Goal: Transaction & Acquisition: Purchase product/service

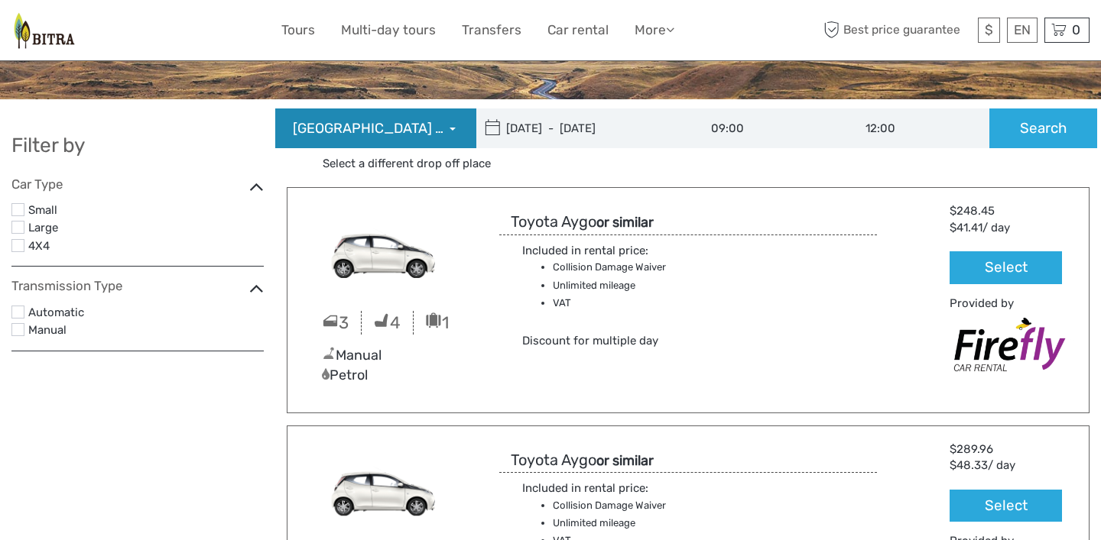
click at [416, 130] on span "Reykjavík Downtown (Flugvallarvegur 5)" at bounding box center [369, 129] width 153 height 20
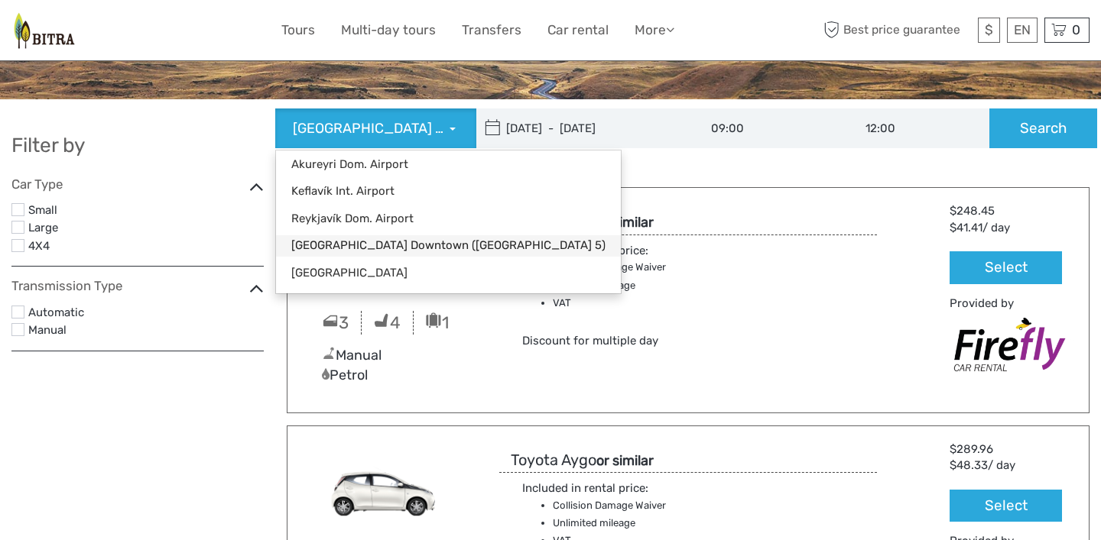
click at [425, 247] on link "Reykjavík Downtown (Flugvallarvegur 5)" at bounding box center [448, 245] width 345 height 21
type input "16/10/2025"
type input "21/10/2025"
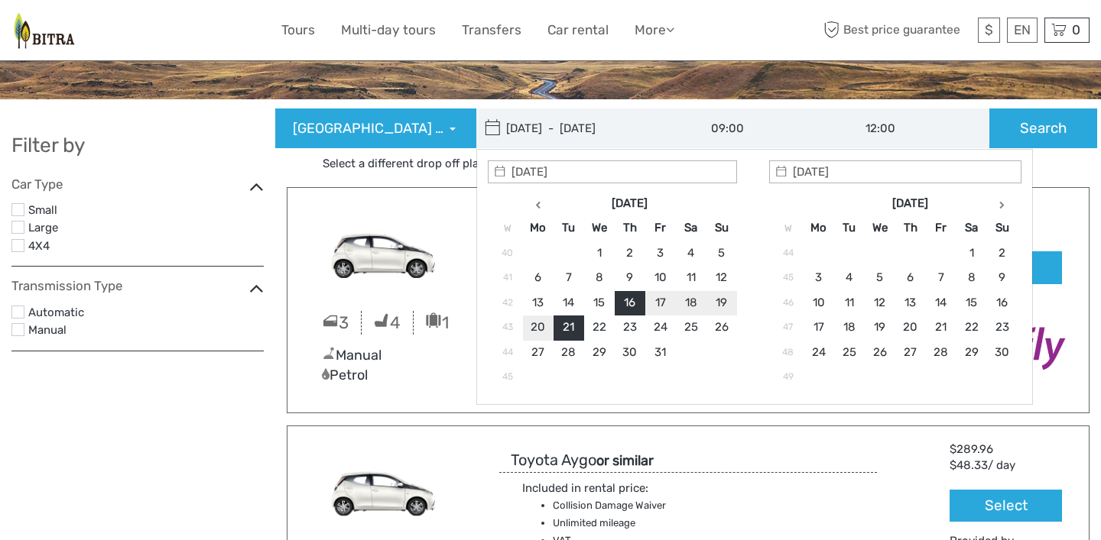
type input "16/10/2025"
type input "18/10/2025"
type input "16/10/2025 - 18/10/2025"
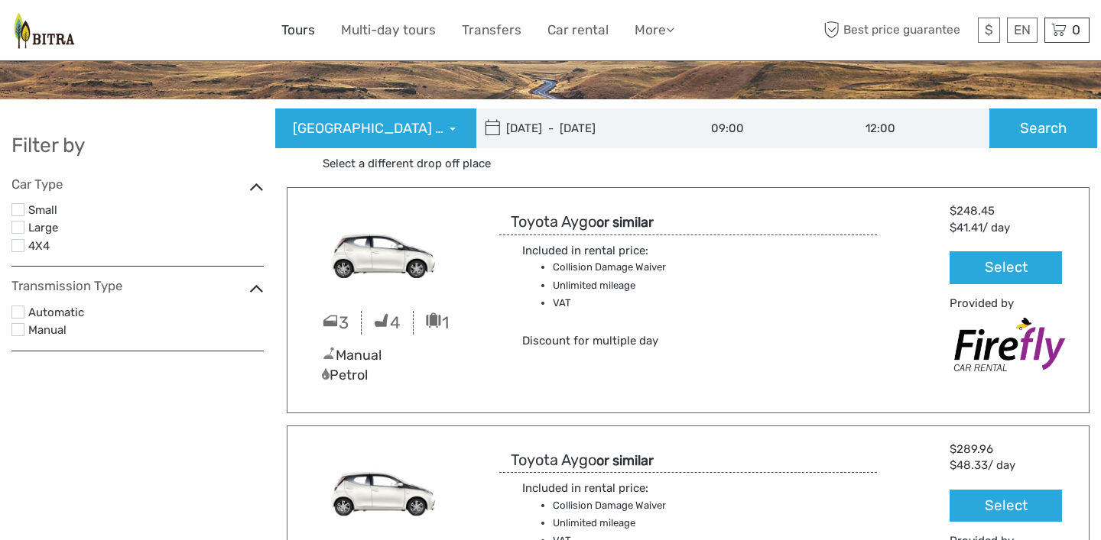
click at [305, 34] on link "Tours" at bounding box center [298, 30] width 34 height 22
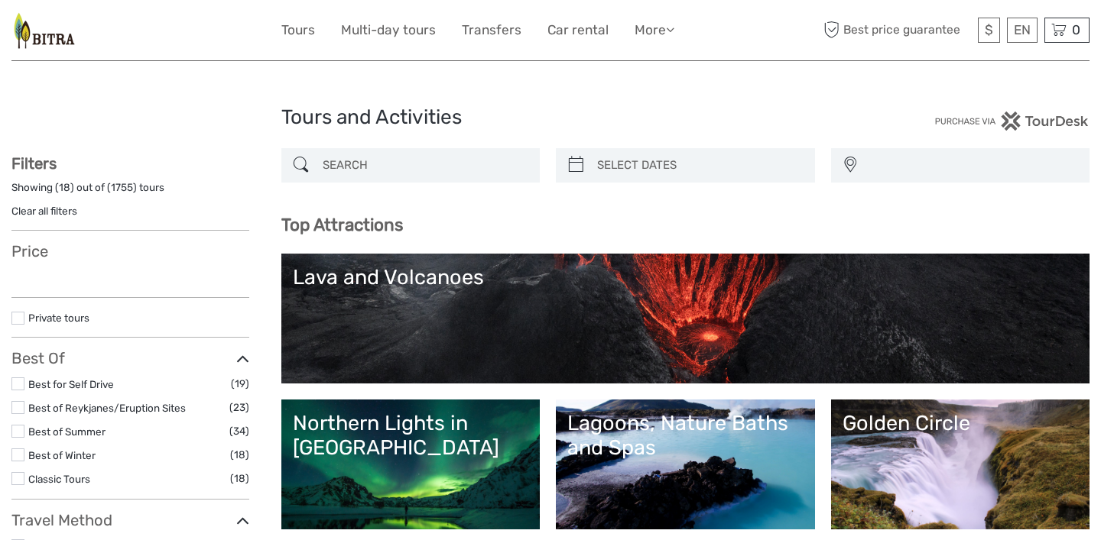
select select
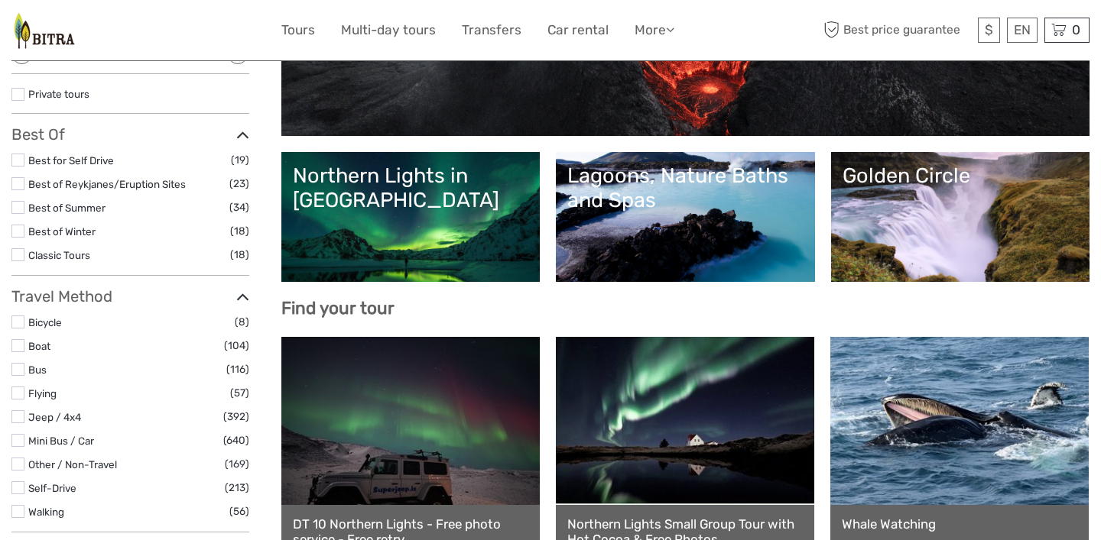
scroll to position [252, 0]
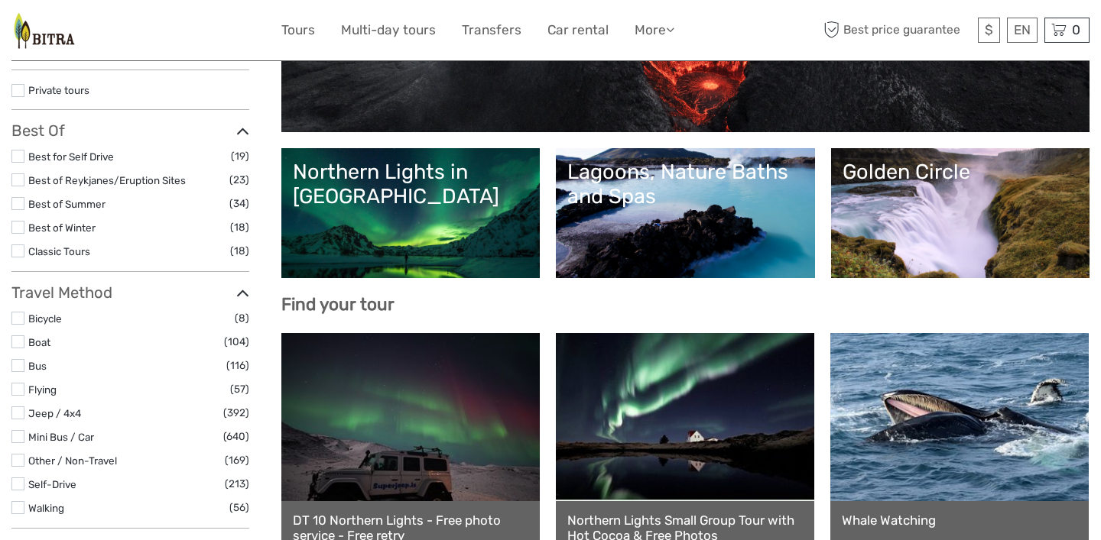
click at [634, 224] on link "Lagoons, Nature Baths and Spas" at bounding box center [685, 213] width 236 height 107
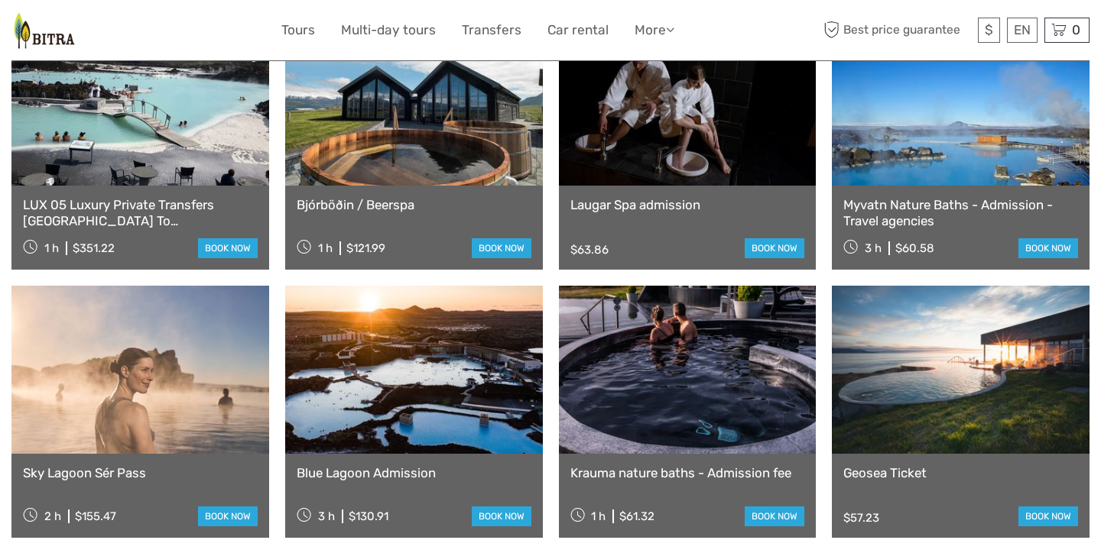
scroll to position [1250, 0]
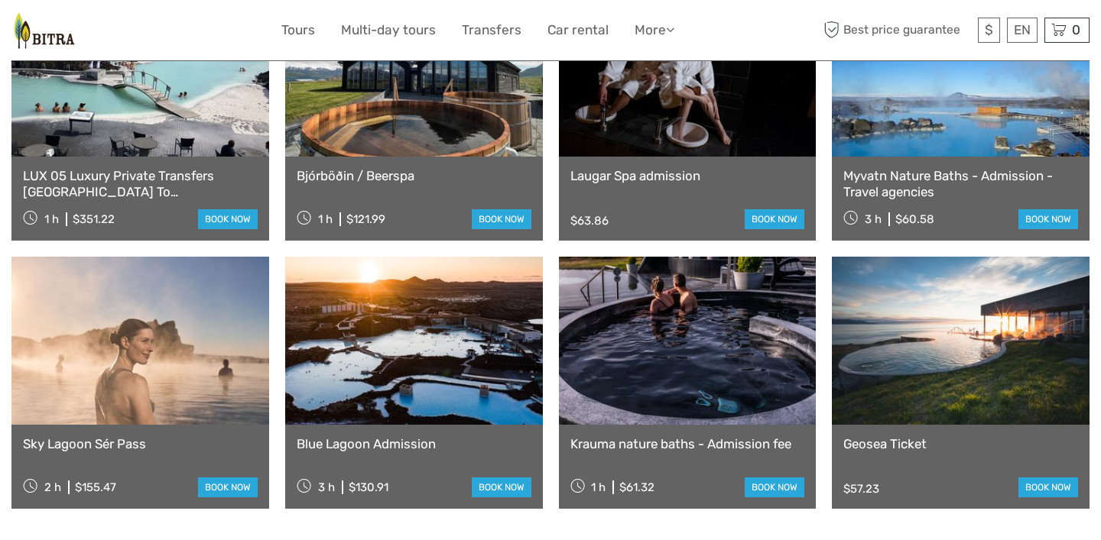
click at [979, 326] on link at bounding box center [961, 341] width 258 height 168
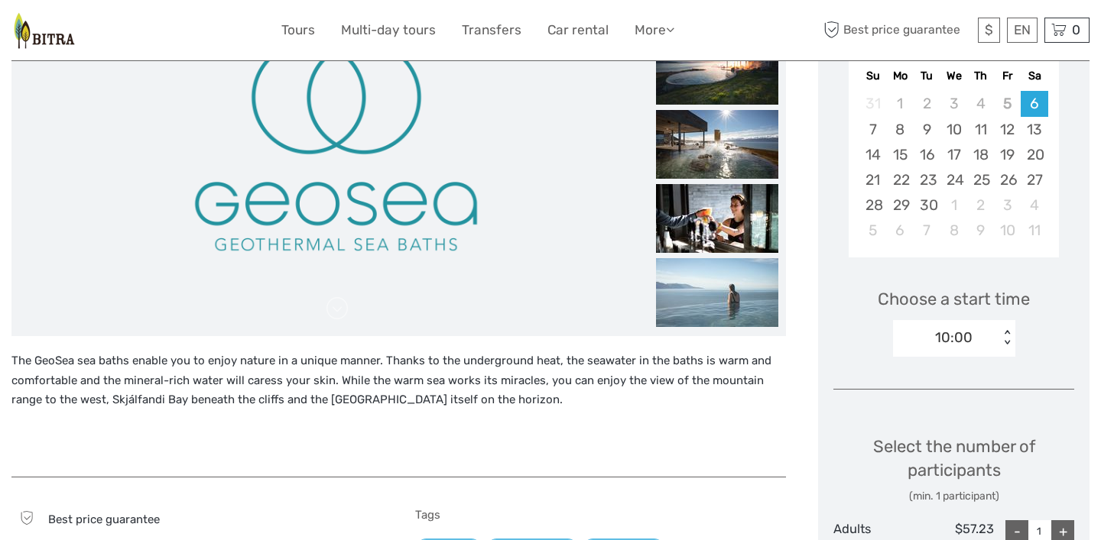
scroll to position [303, 0]
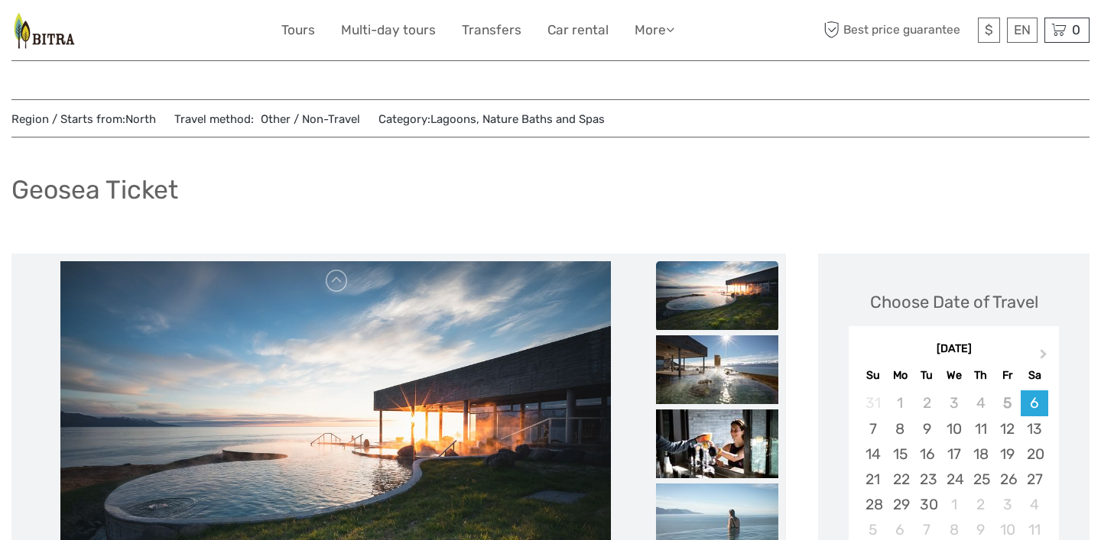
scroll to position [0, 0]
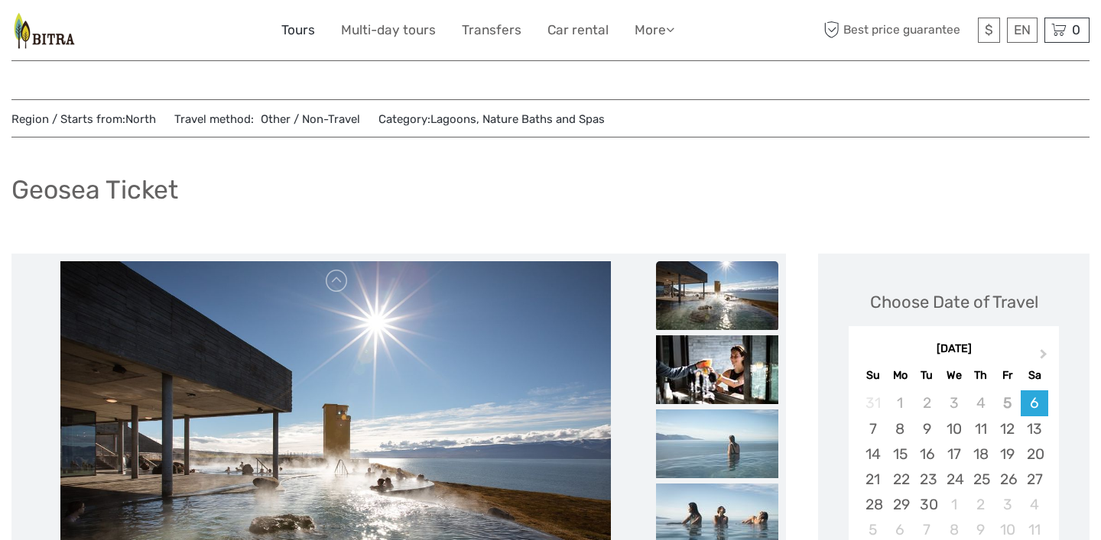
click at [293, 33] on link "Tours" at bounding box center [298, 30] width 34 height 22
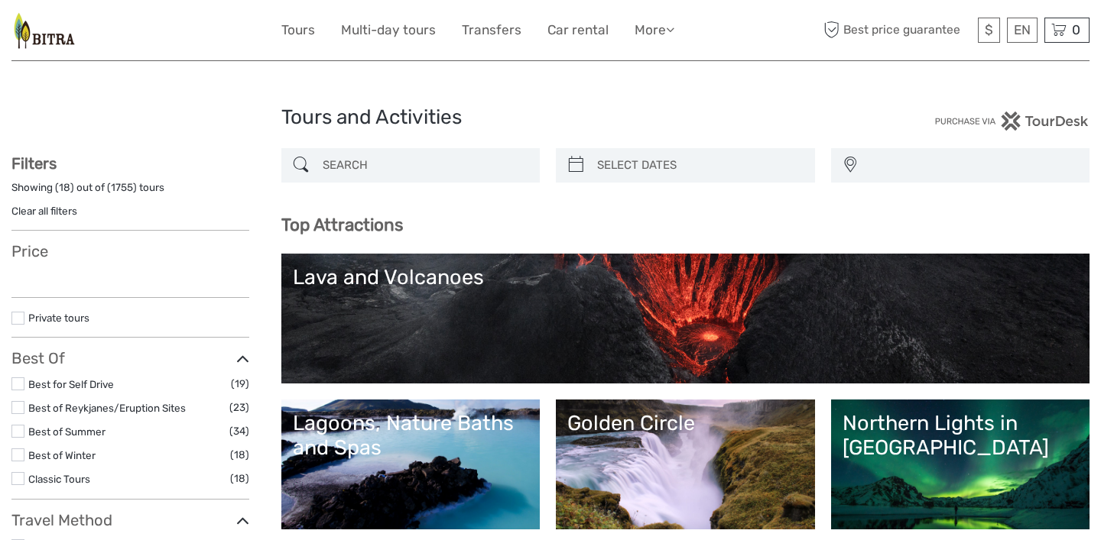
select select
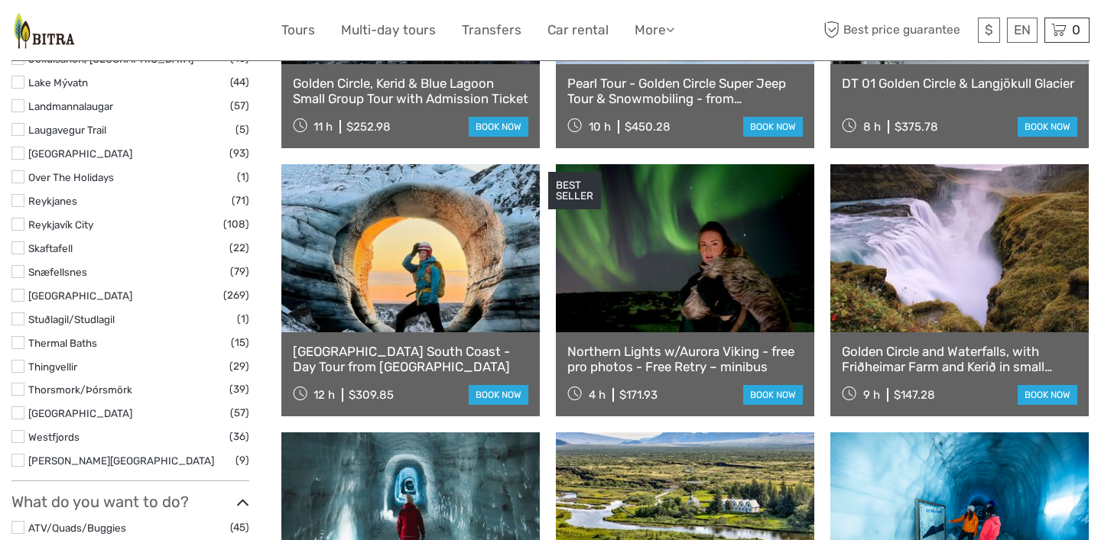
scroll to position [959, 0]
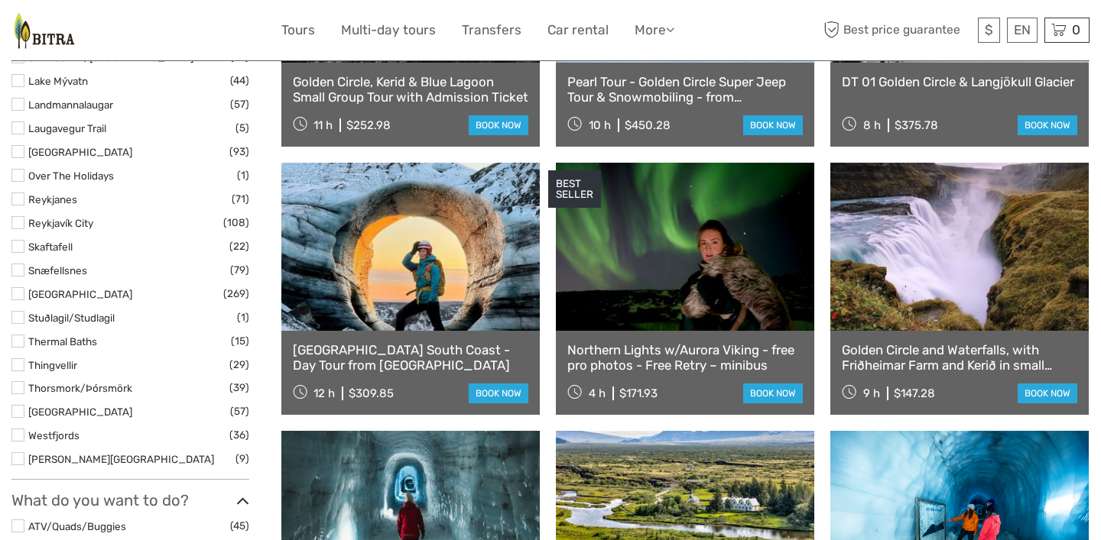
click at [900, 274] on link at bounding box center [959, 247] width 258 height 168
click at [1049, 393] on link "book now" at bounding box center [1048, 394] width 60 height 20
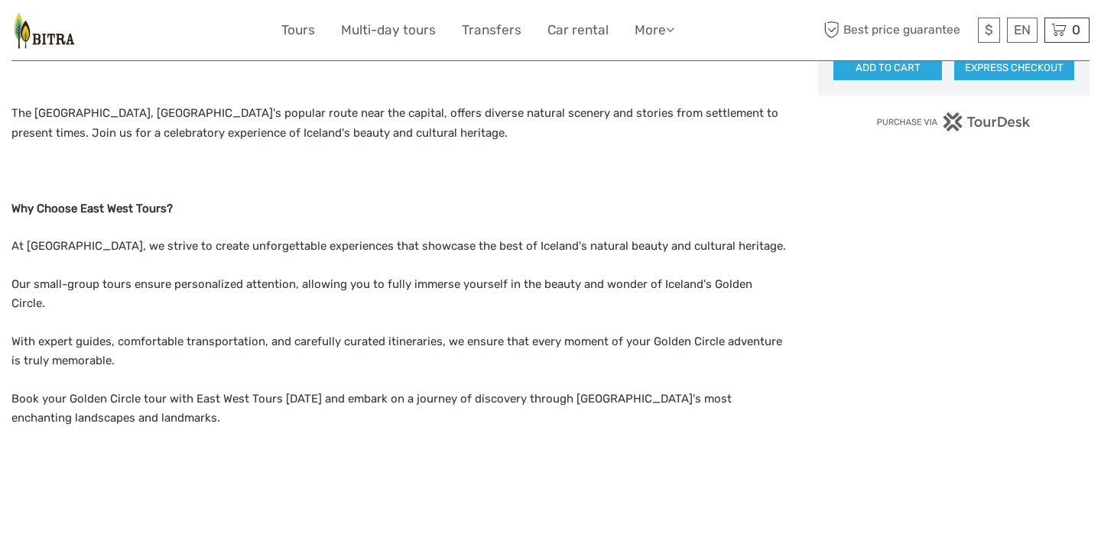
scroll to position [1161, 0]
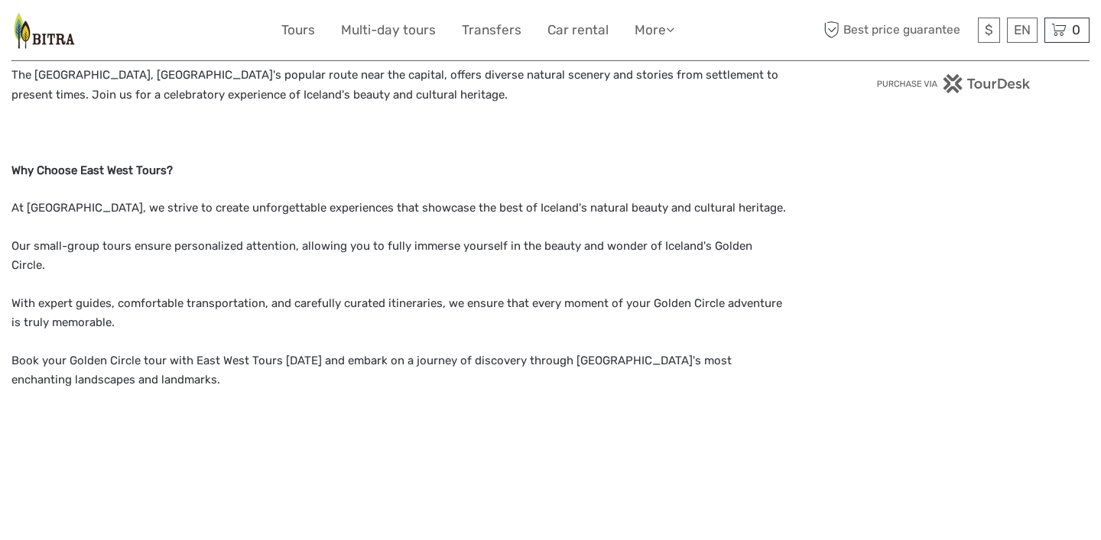
click at [907, 323] on div "Choose Date of Travel Next Month September 2025 Su Mo Tu We Th Fr Sa 31 1 2 3 4…" at bounding box center [953, 246] width 271 height 2300
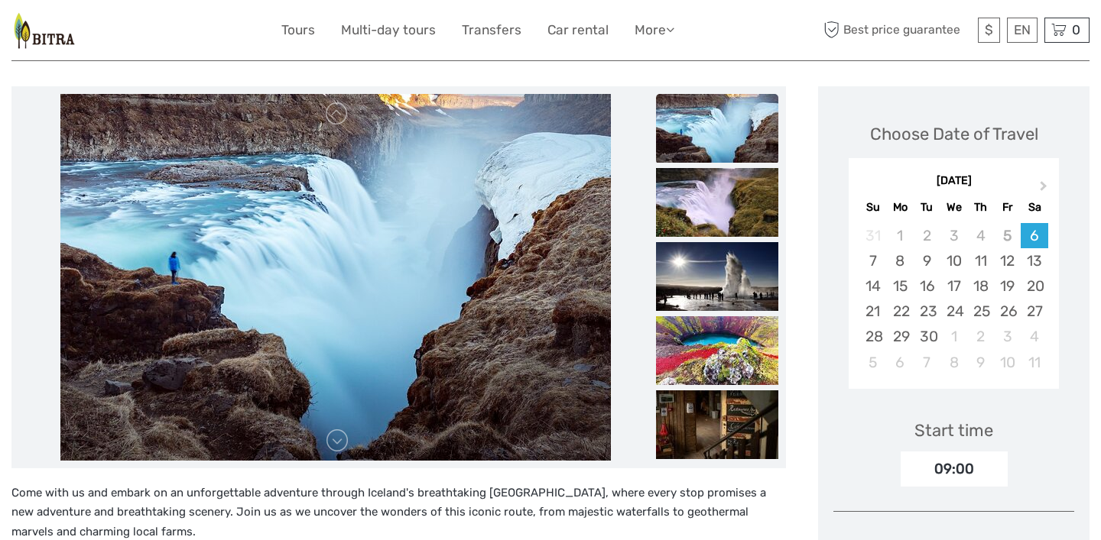
scroll to position [174, 0]
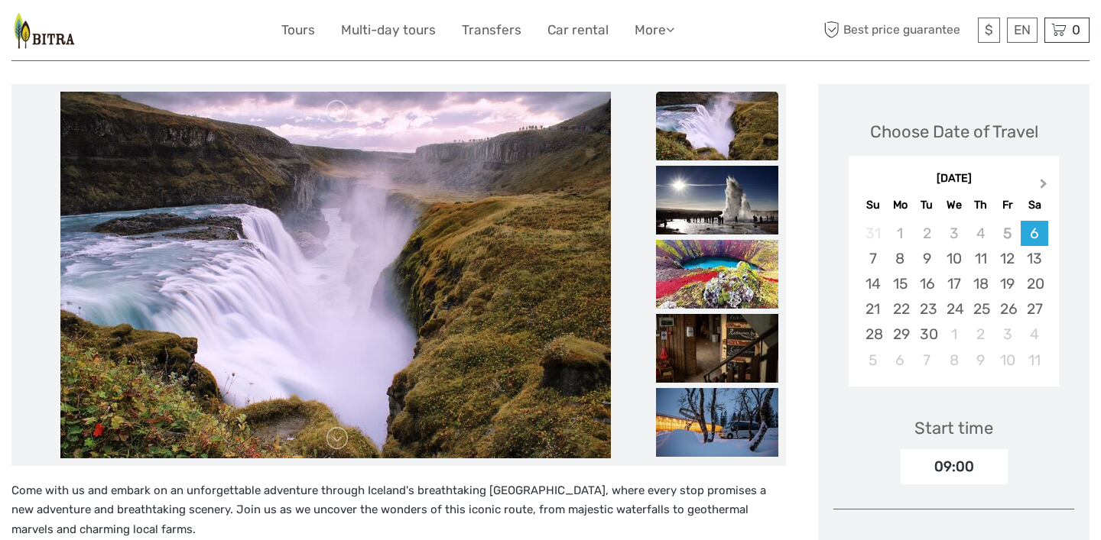
click at [1043, 183] on span "Next Month" at bounding box center [1043, 187] width 0 height 22
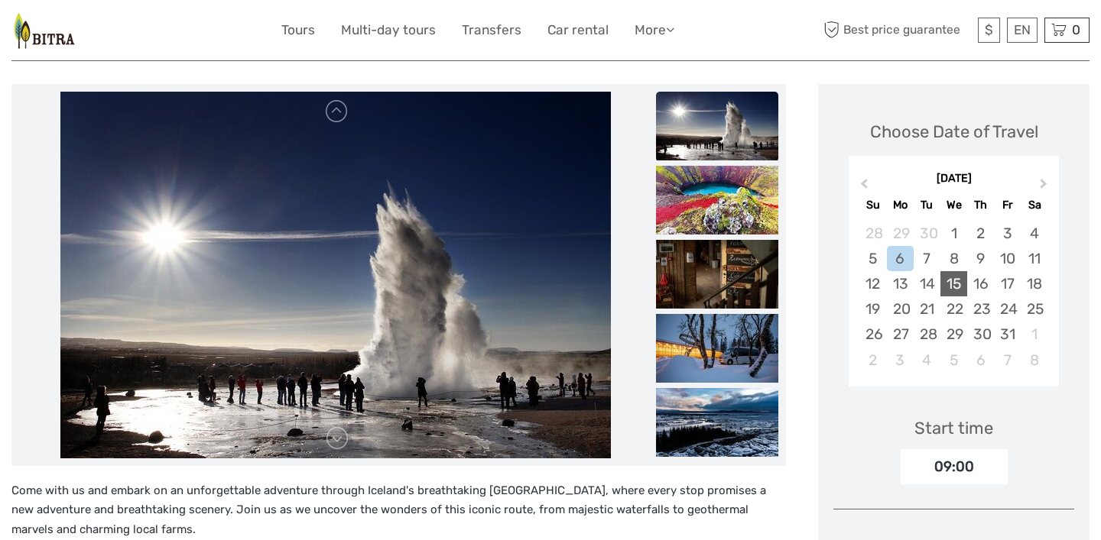
click at [959, 287] on div "15" at bounding box center [953, 283] width 27 height 25
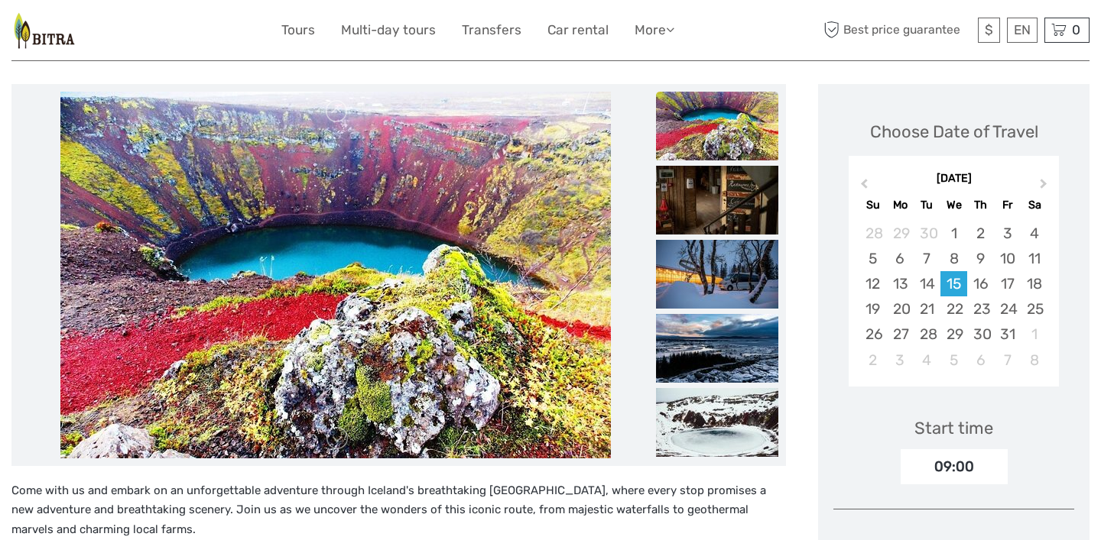
click at [1043, 437] on div "Start time 09:00" at bounding box center [953, 440] width 241 height 89
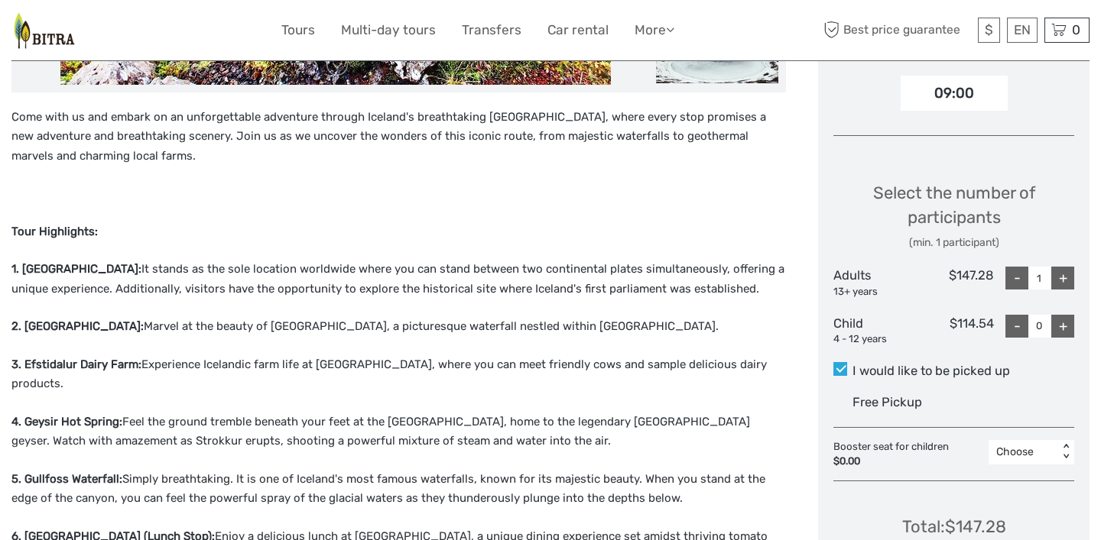
scroll to position [607, 0]
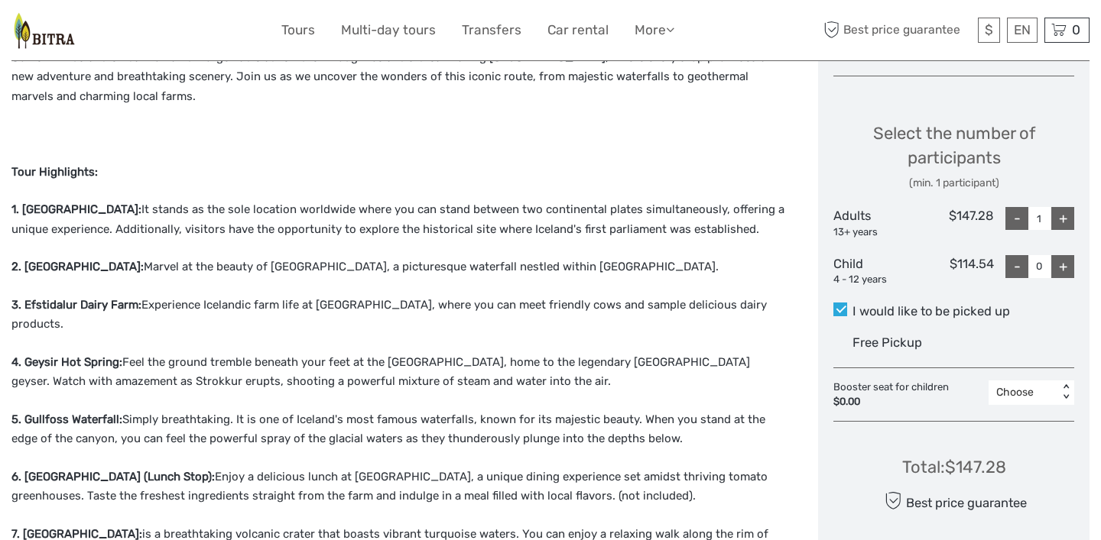
click at [1020, 434] on div "Total : $147.28 Best price guarantee ADD TO CART EXPRESS CHECKOUT" at bounding box center [953, 504] width 241 height 140
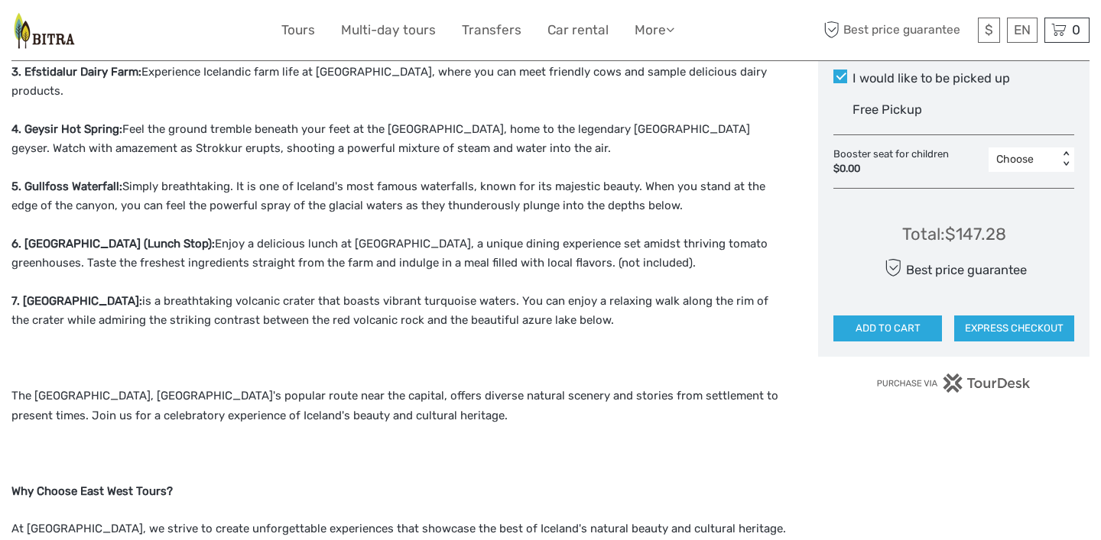
scroll to position [834, 0]
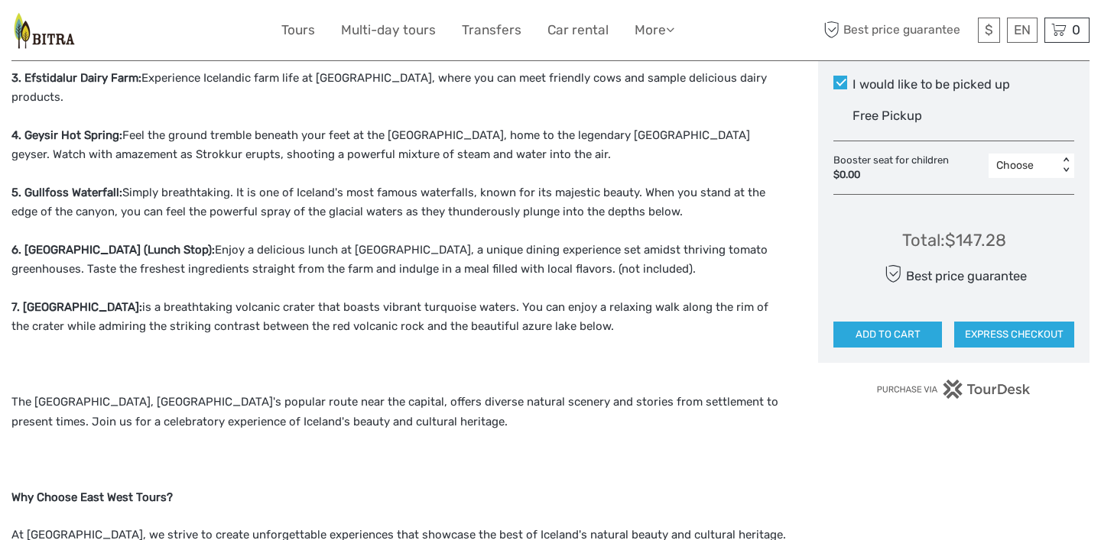
click at [1034, 265] on div "Total : $147.28 Best price guarantee ADD TO CART EXPRESS CHECKOUT" at bounding box center [953, 277] width 241 height 140
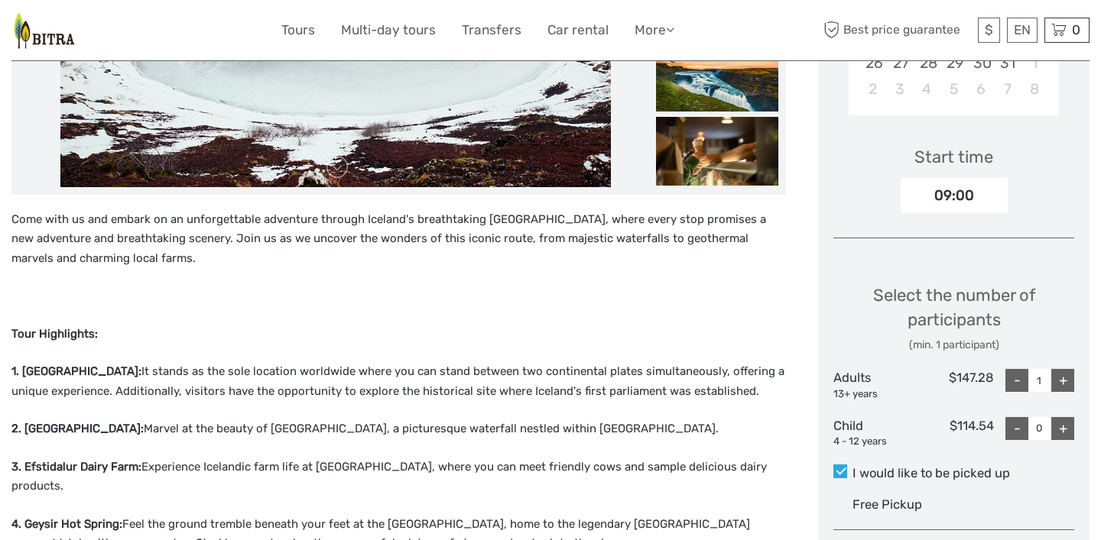
scroll to position [441, 0]
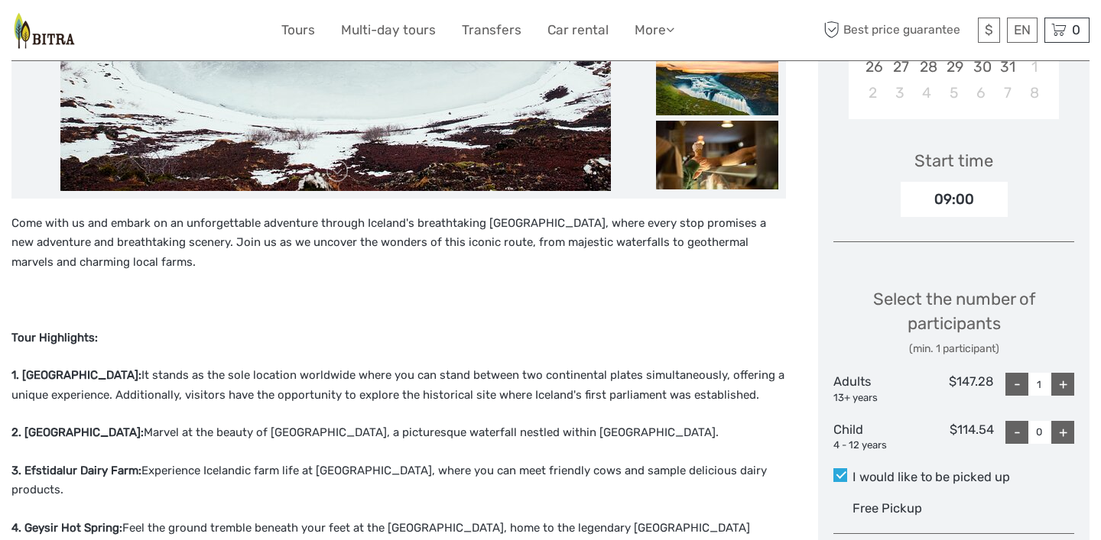
click at [1029, 193] on div "Start time 09:00" at bounding box center [953, 172] width 241 height 89
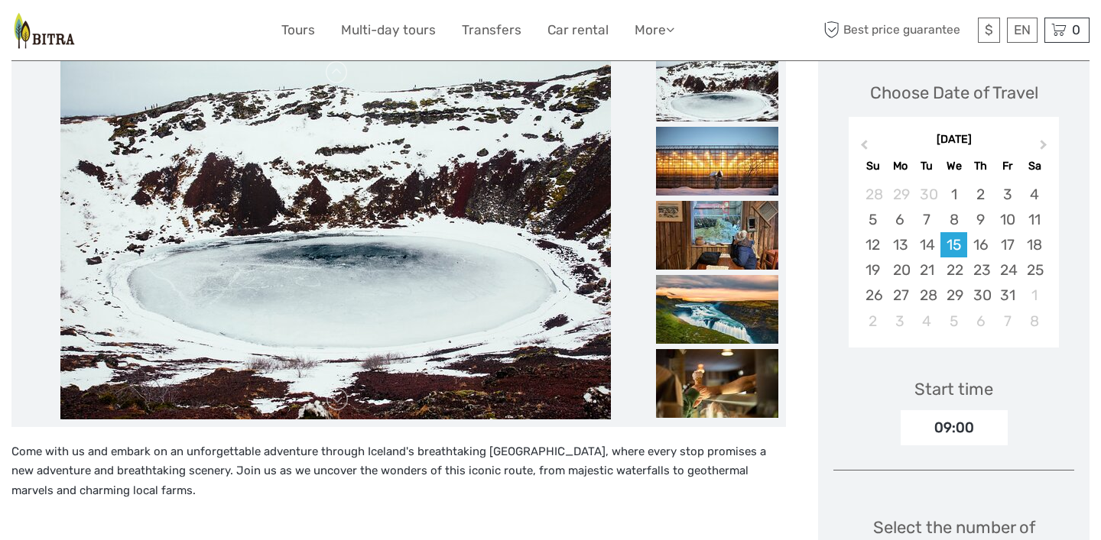
scroll to position [200, 0]
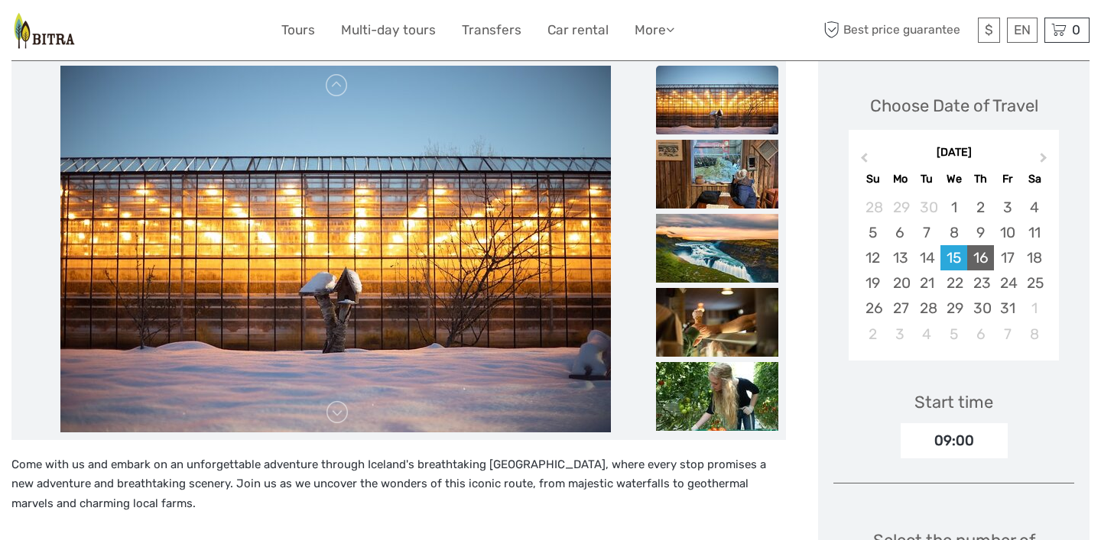
click at [985, 258] on div "16" at bounding box center [980, 257] width 27 height 25
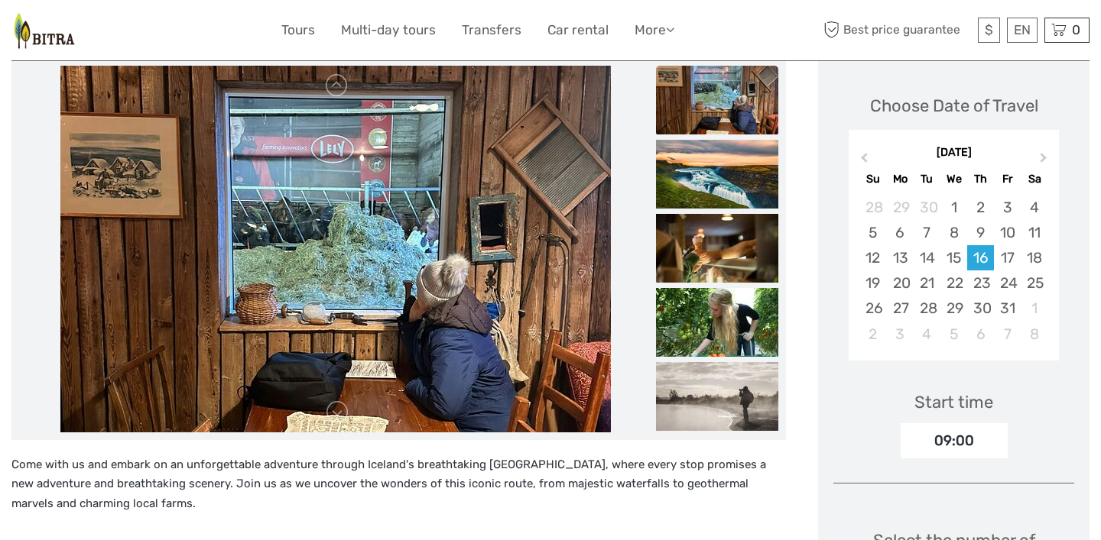
click at [1049, 406] on div "Start time 09:00" at bounding box center [953, 414] width 241 height 89
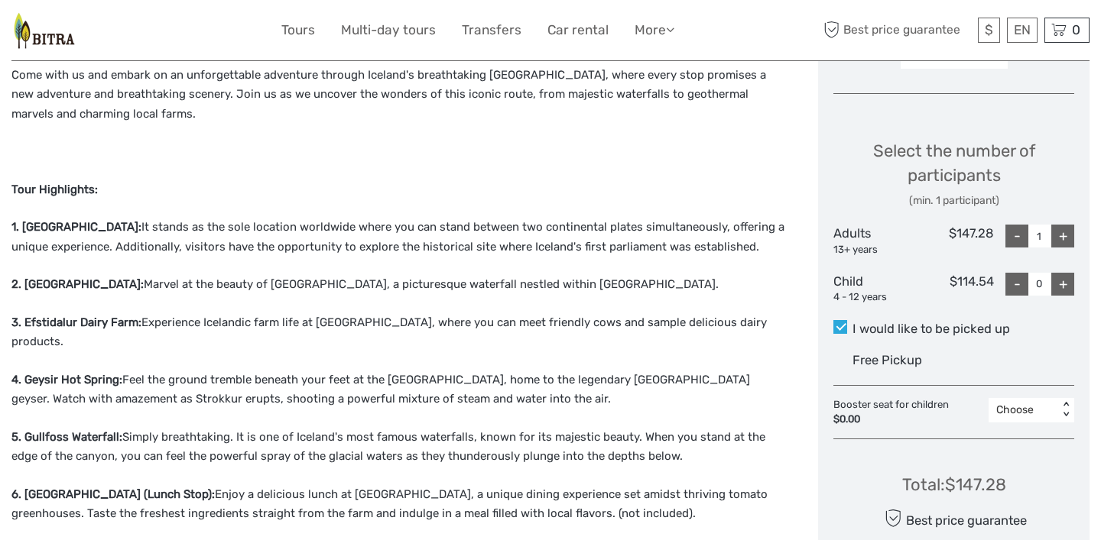
scroll to position [592, 0]
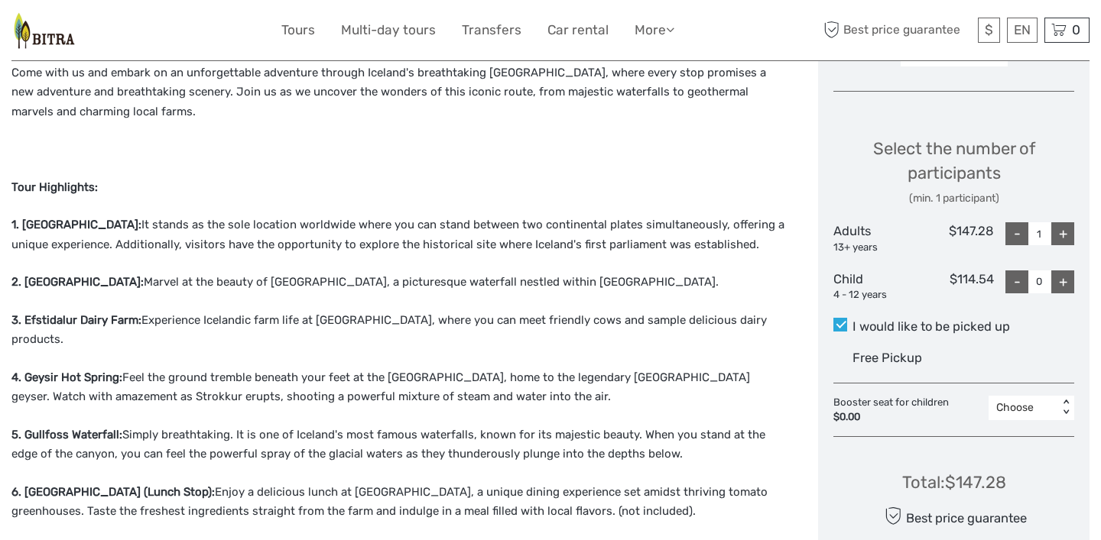
click at [1019, 437] on div "Choose Date of Travel October 2025 Previous Month Next Month October 2025 Su Mo…" at bounding box center [953, 136] width 271 height 940
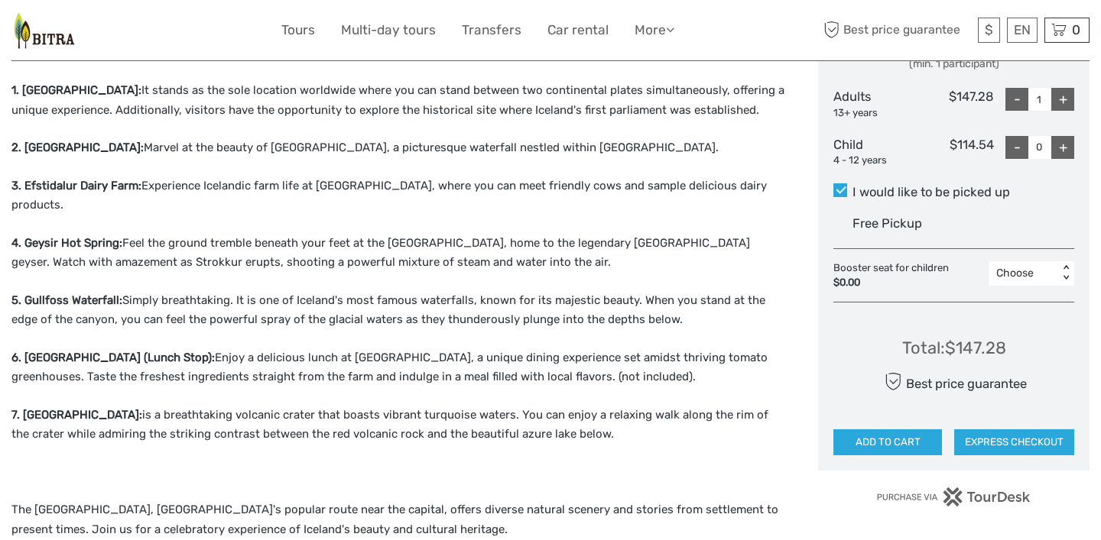
scroll to position [732, 0]
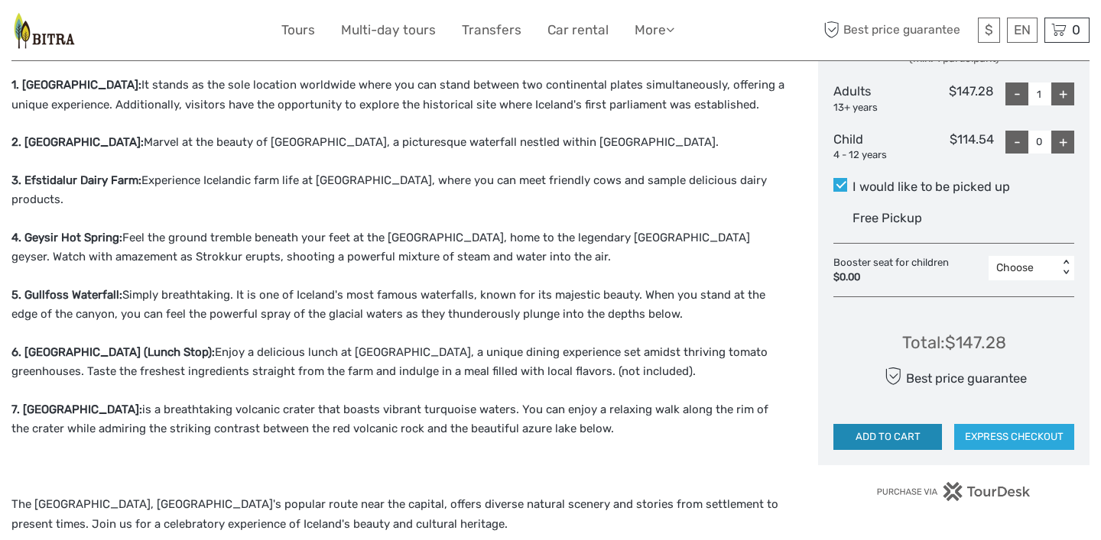
click at [923, 433] on button "ADD TO CART" at bounding box center [887, 437] width 109 height 26
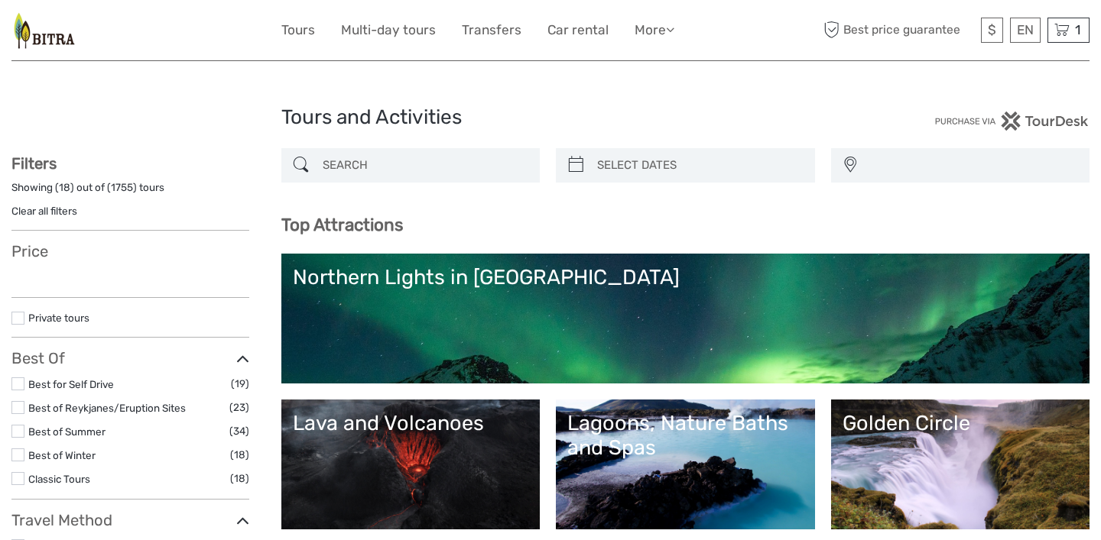
select select
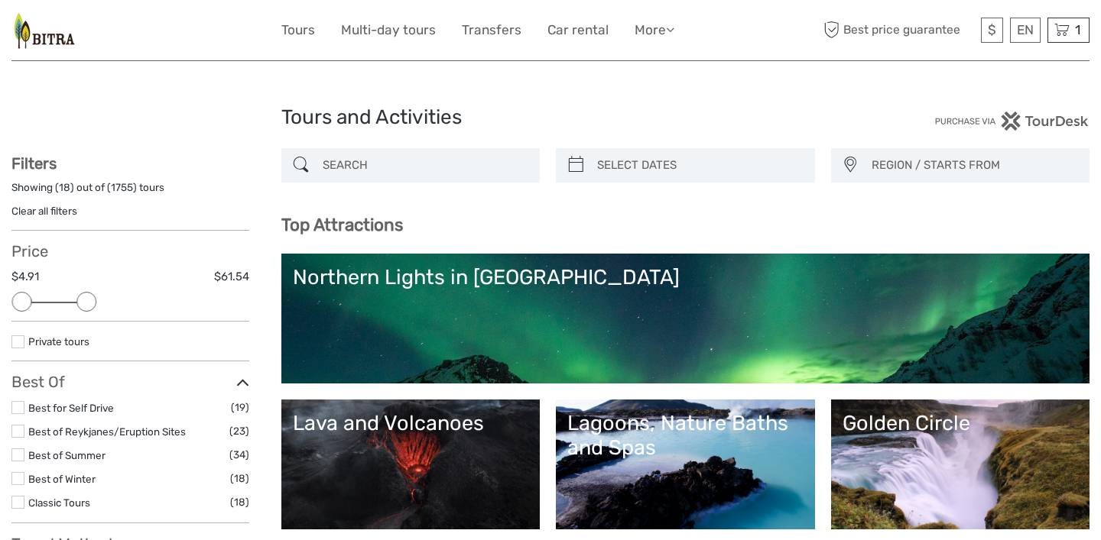
drag, startPoint x: 245, startPoint y: 303, endPoint x: 89, endPoint y: 305, distance: 155.2
click at [89, 305] on div at bounding box center [86, 302] width 20 height 20
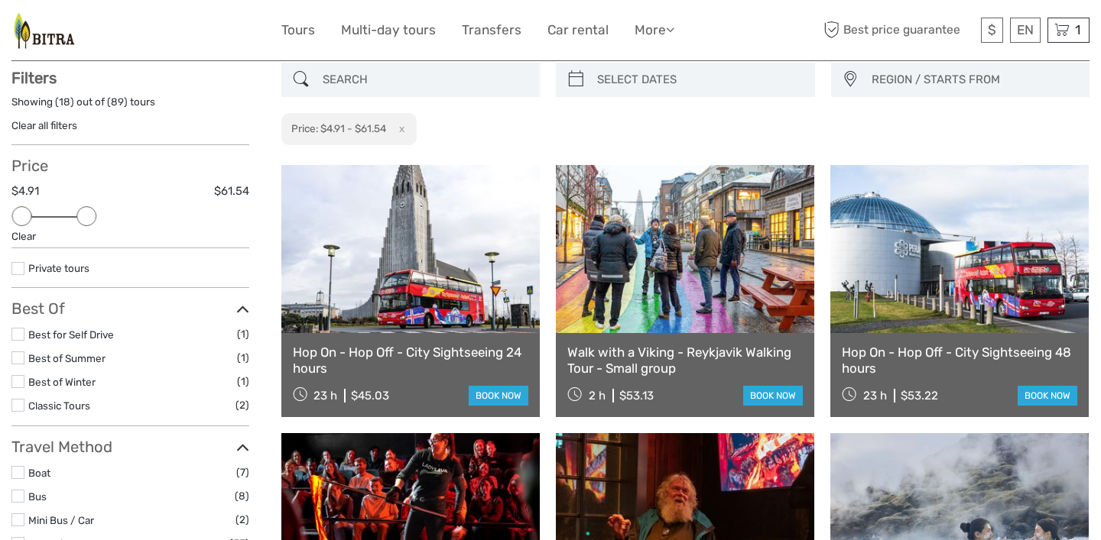
scroll to position [86, 0]
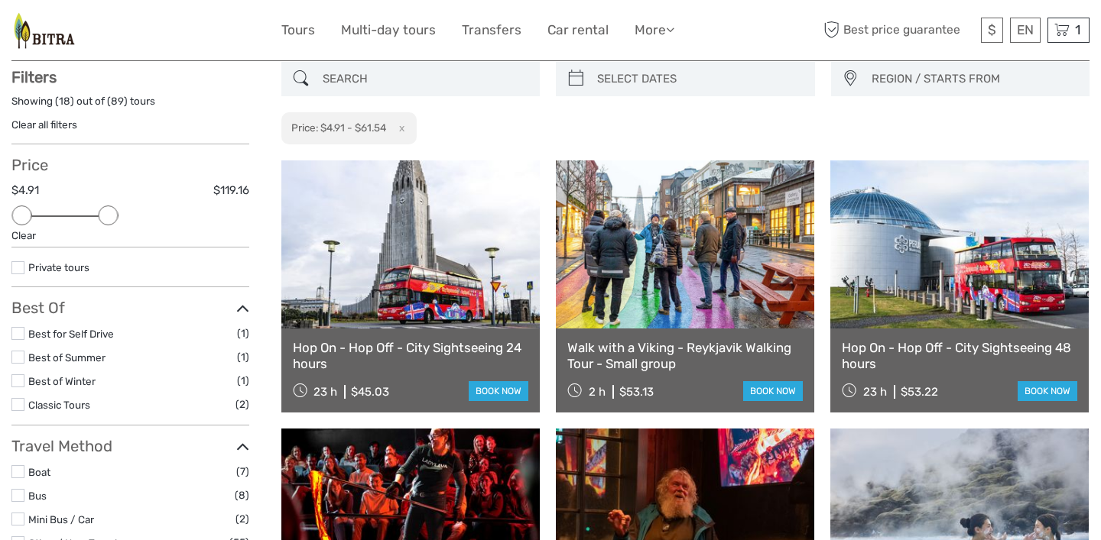
drag, startPoint x: 88, startPoint y: 217, endPoint x: 112, endPoint y: 219, distance: 24.5
click at [112, 219] on div at bounding box center [108, 216] width 20 height 20
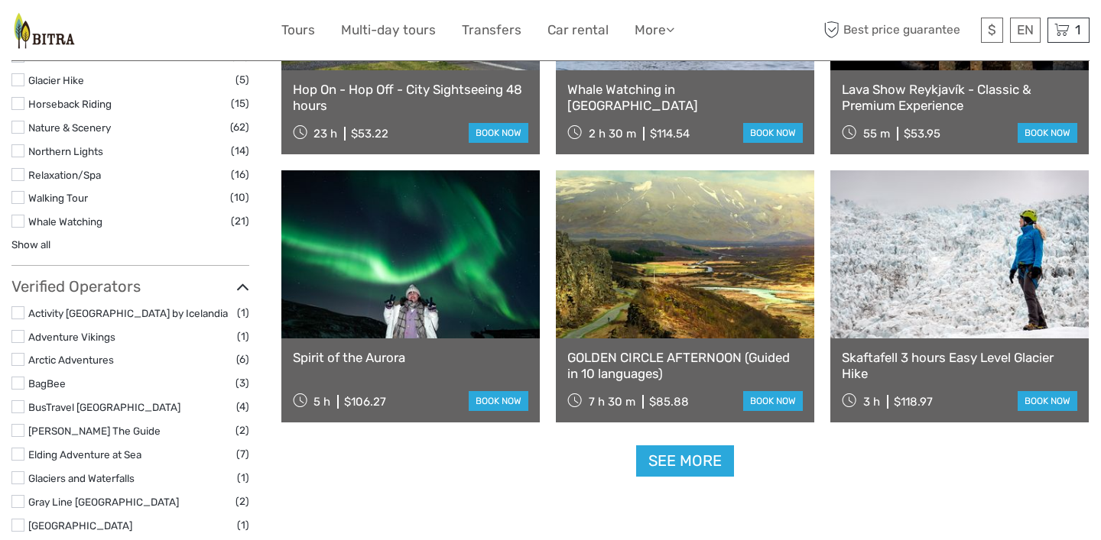
scroll to position [1422, 0]
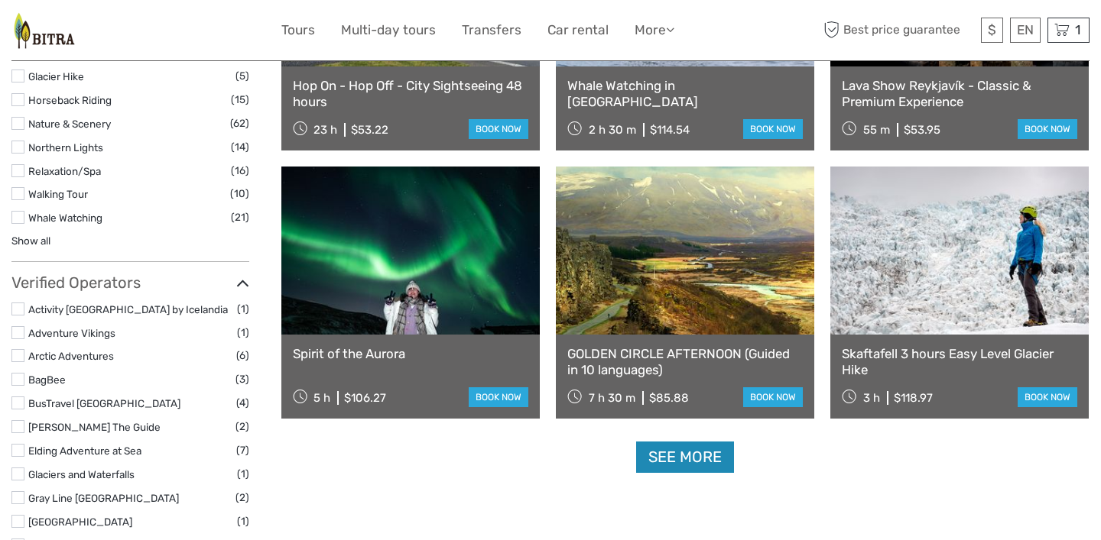
click at [716, 463] on link "See more" at bounding box center [685, 457] width 98 height 31
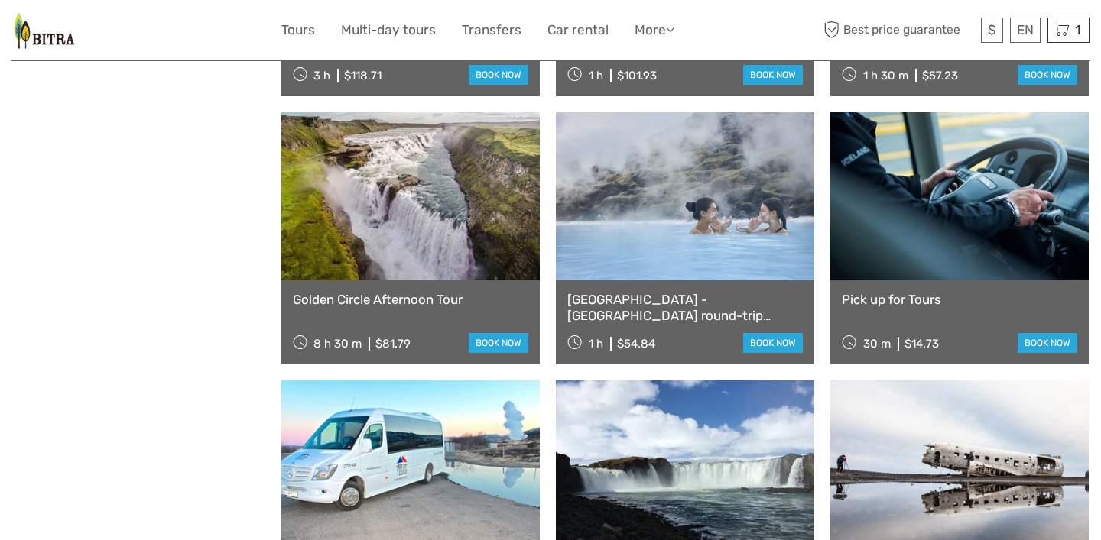
scroll to position [2540, 0]
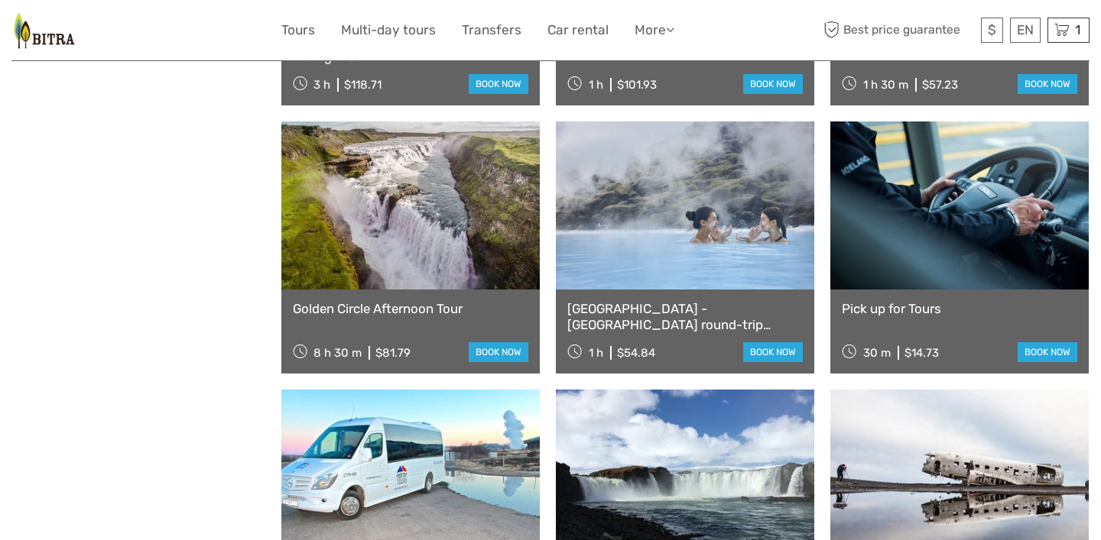
click at [476, 234] on link at bounding box center [410, 206] width 258 height 168
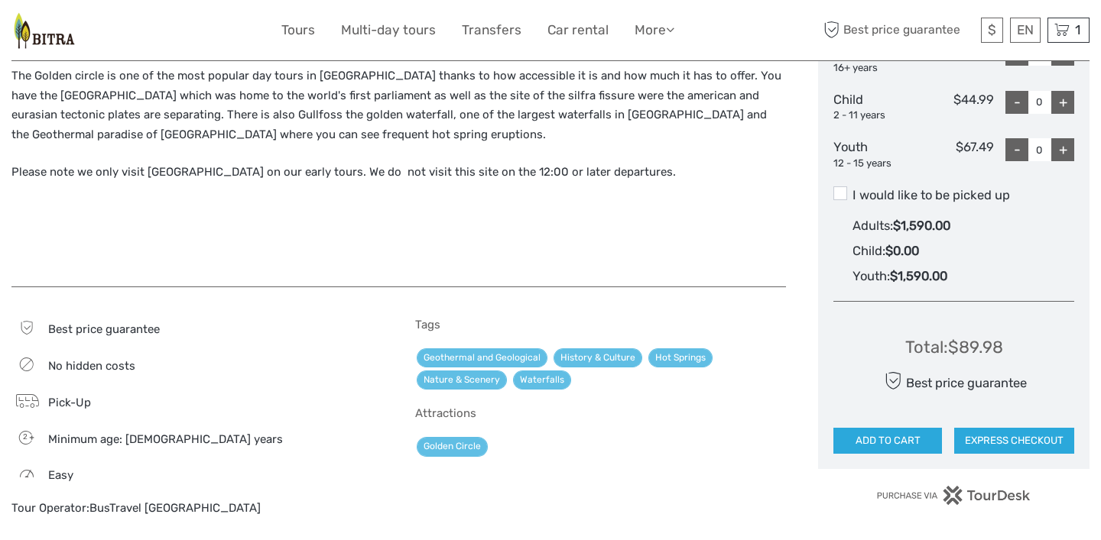
scroll to position [772, 0]
click at [776, 200] on p at bounding box center [398, 210] width 774 height 20
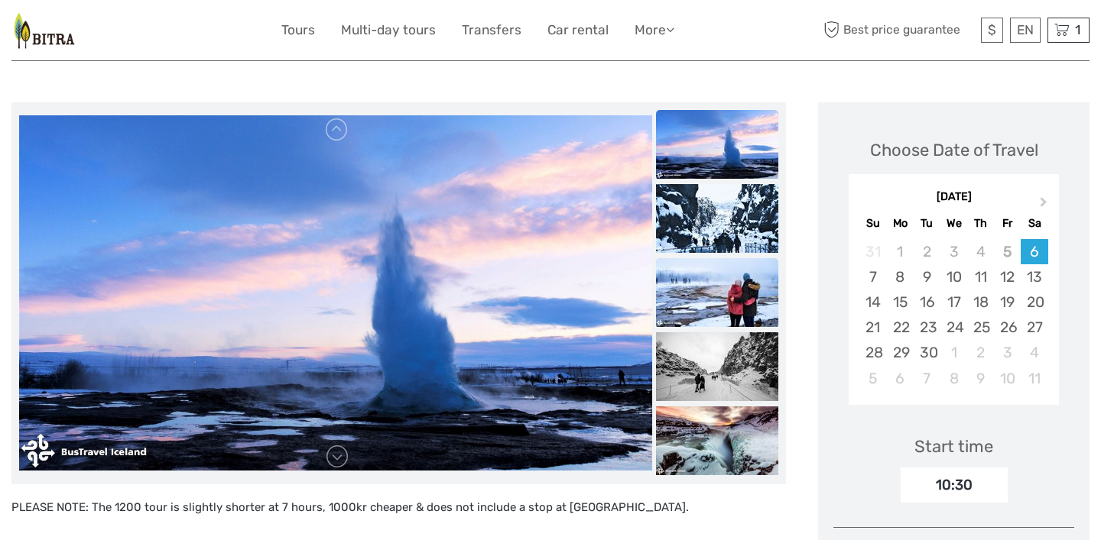
scroll to position [153, 0]
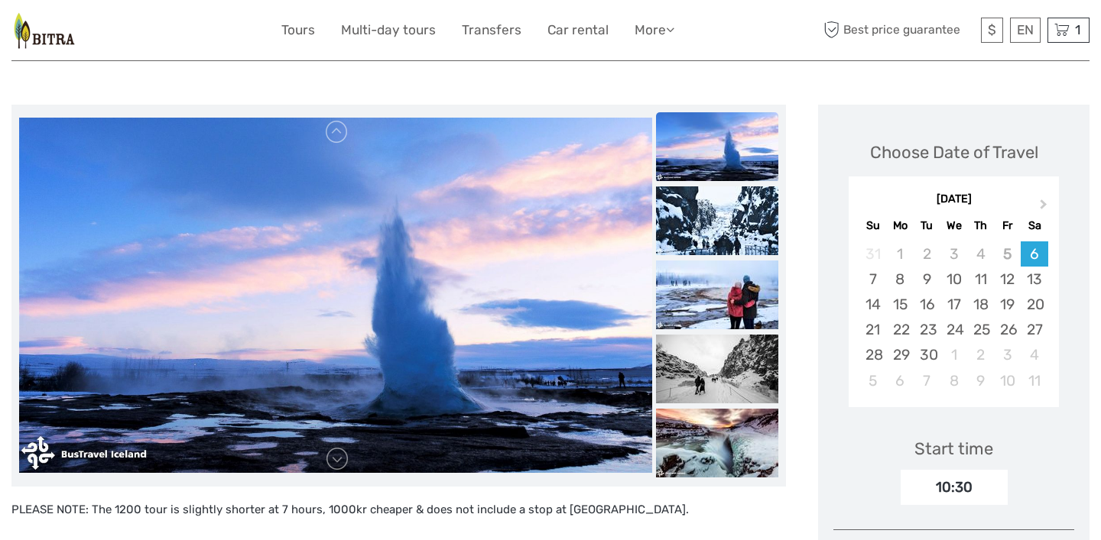
click at [983, 481] on div "10:30" at bounding box center [954, 487] width 107 height 35
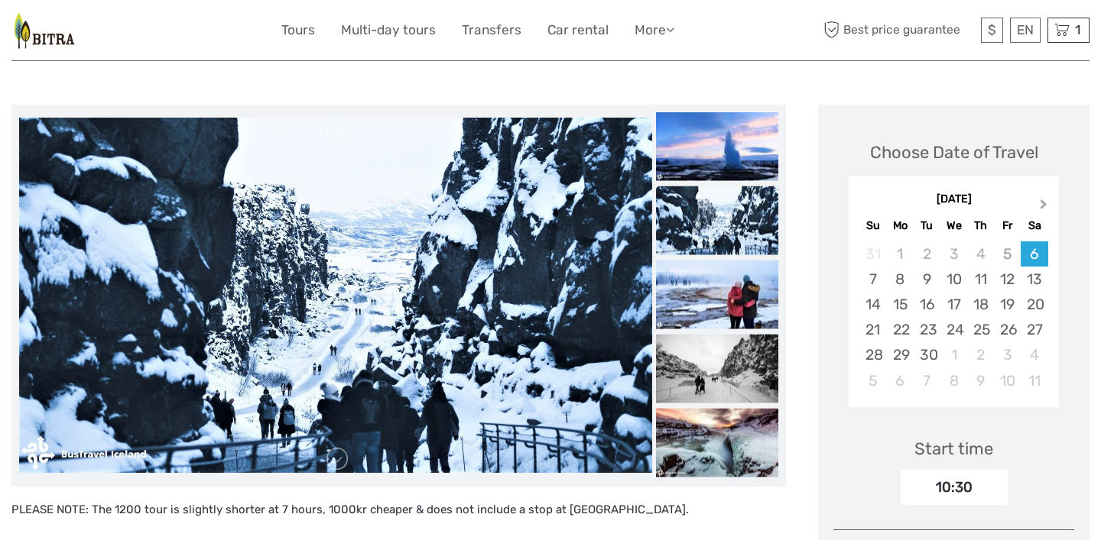
click at [1043, 196] on button "Next Month" at bounding box center [1045, 208] width 24 height 24
click at [1004, 300] on div "17" at bounding box center [1007, 304] width 27 height 25
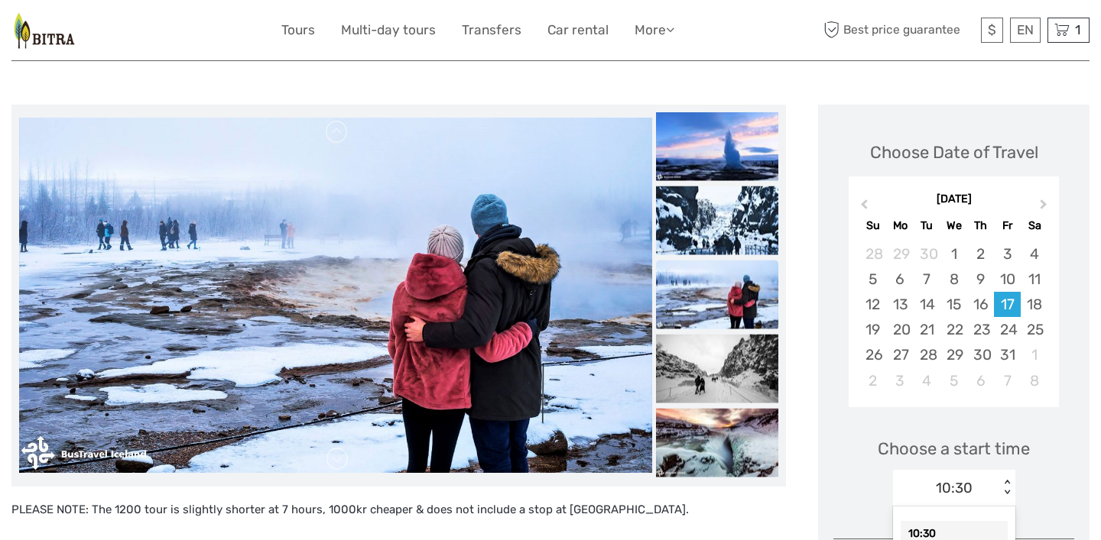
scroll to position [203, 0]
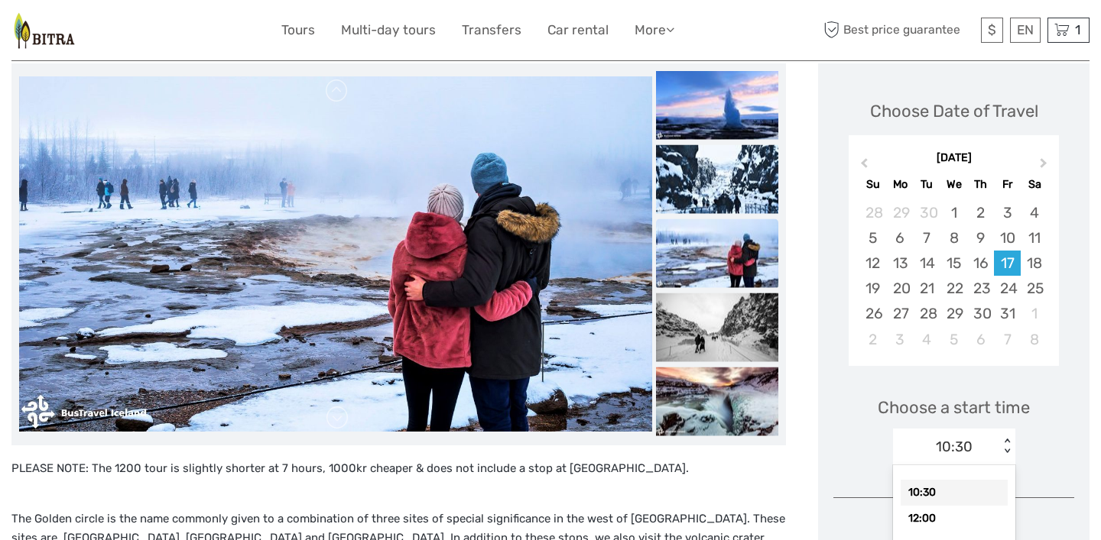
click at [1007, 466] on div "option 10:30 selected, 1 of 2. 2 results available. Use Up and Down to choose o…" at bounding box center [954, 447] width 122 height 37
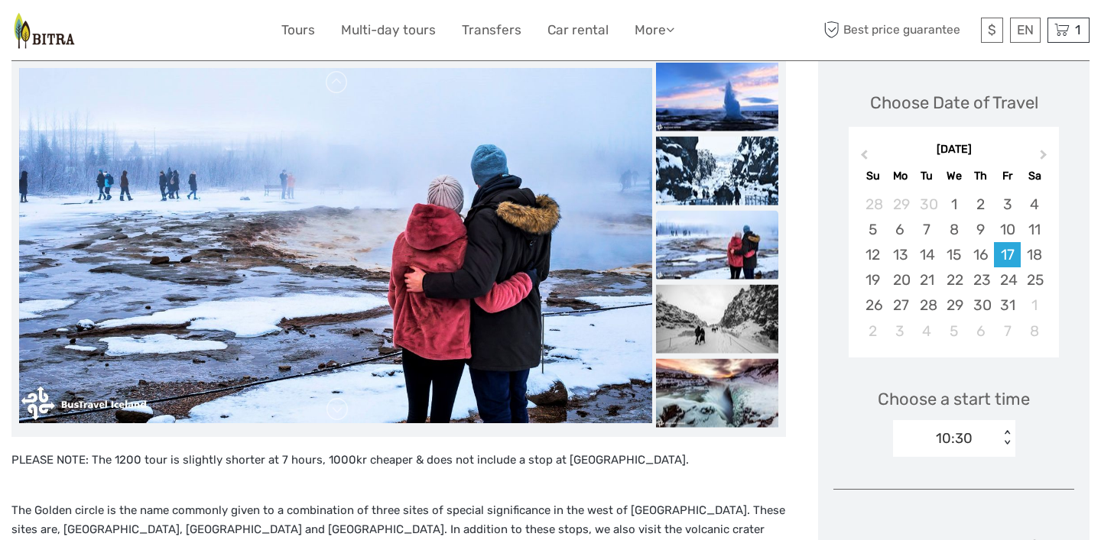
click at [1007, 430] on div "< >" at bounding box center [1006, 438] width 13 height 16
click at [1037, 436] on div "Choose a start time 10:30 < >" at bounding box center [953, 416] width 241 height 98
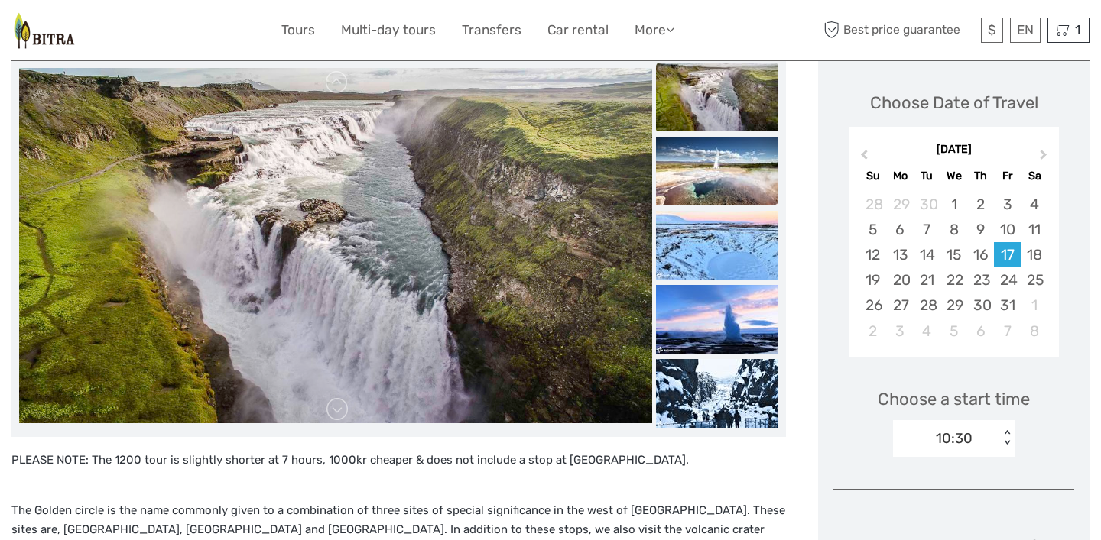
click at [1055, 440] on div "Choose a start time 10:30 < >" at bounding box center [953, 416] width 241 height 98
click at [1043, 444] on div "Choose a start time 10:30 < >" at bounding box center [953, 416] width 241 height 98
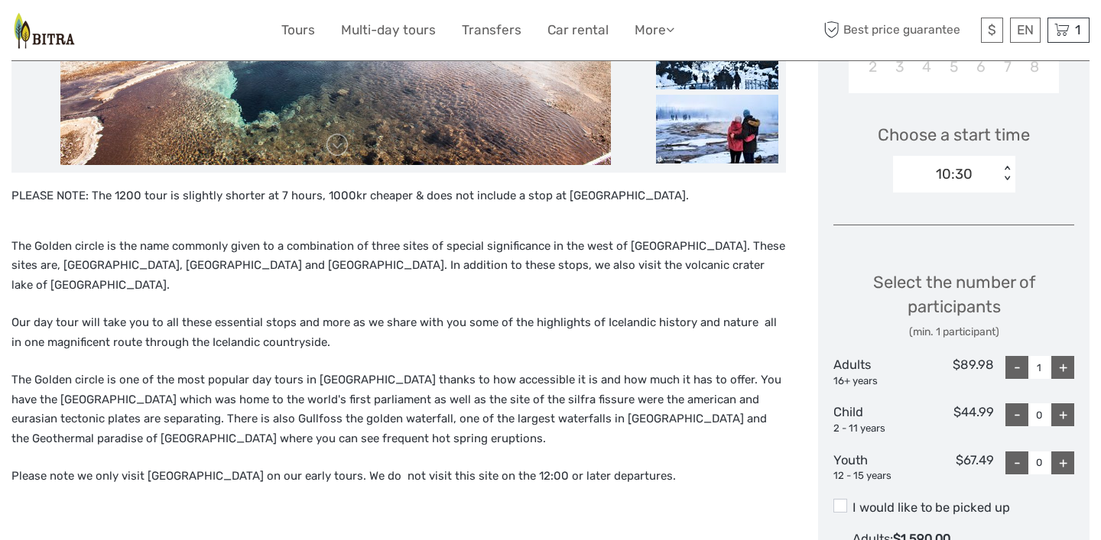
scroll to position [507, 0]
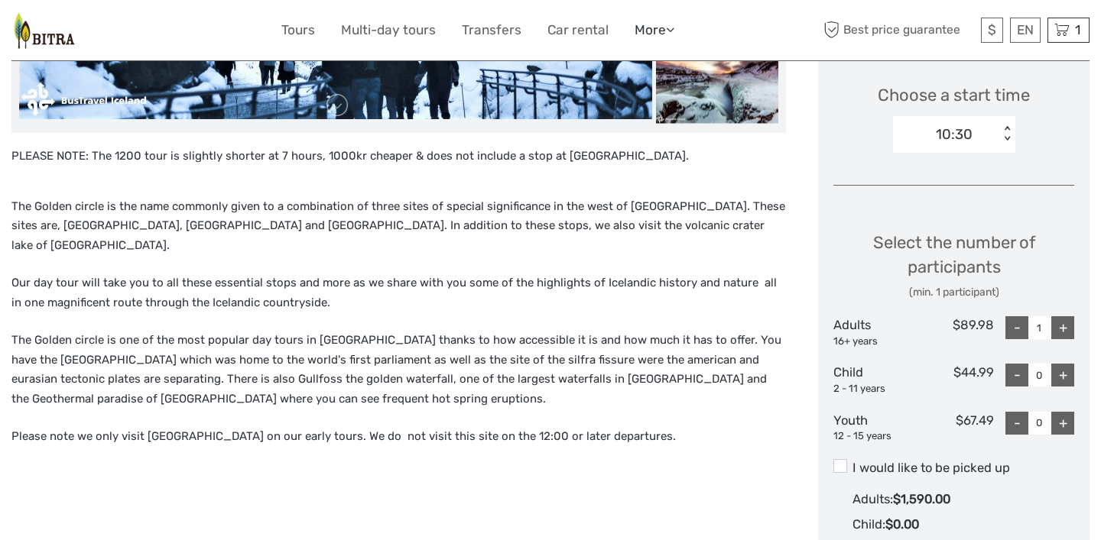
click at [654, 31] on link "More" at bounding box center [655, 30] width 40 height 22
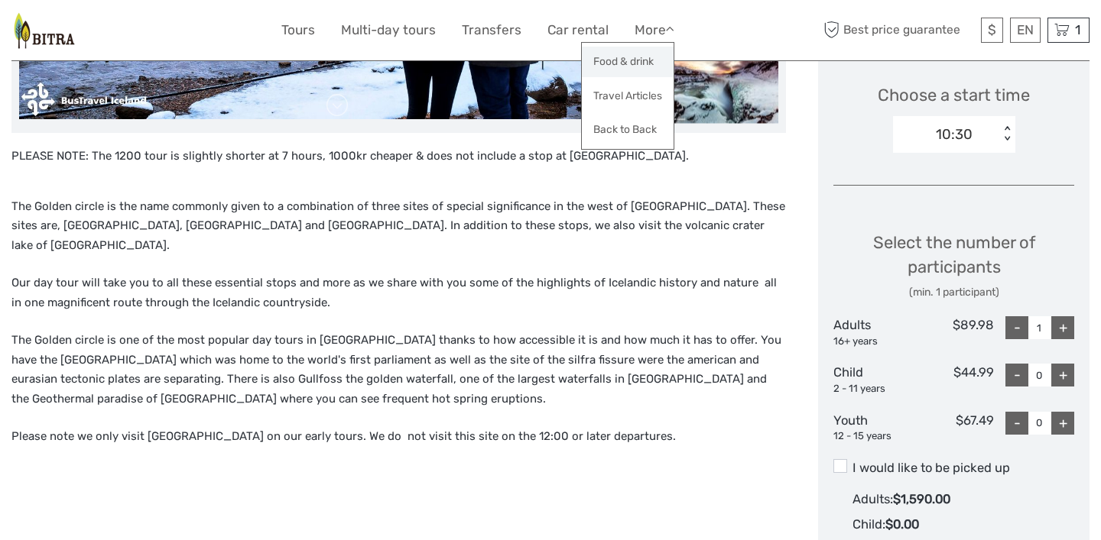
click at [647, 53] on link "Food & drink" at bounding box center [628, 62] width 92 height 30
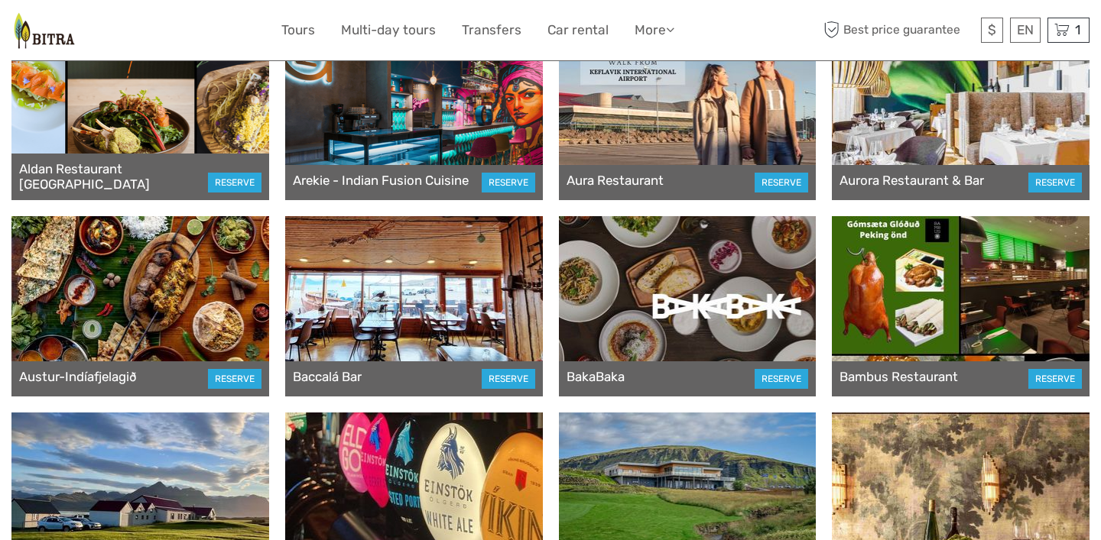
scroll to position [531, 0]
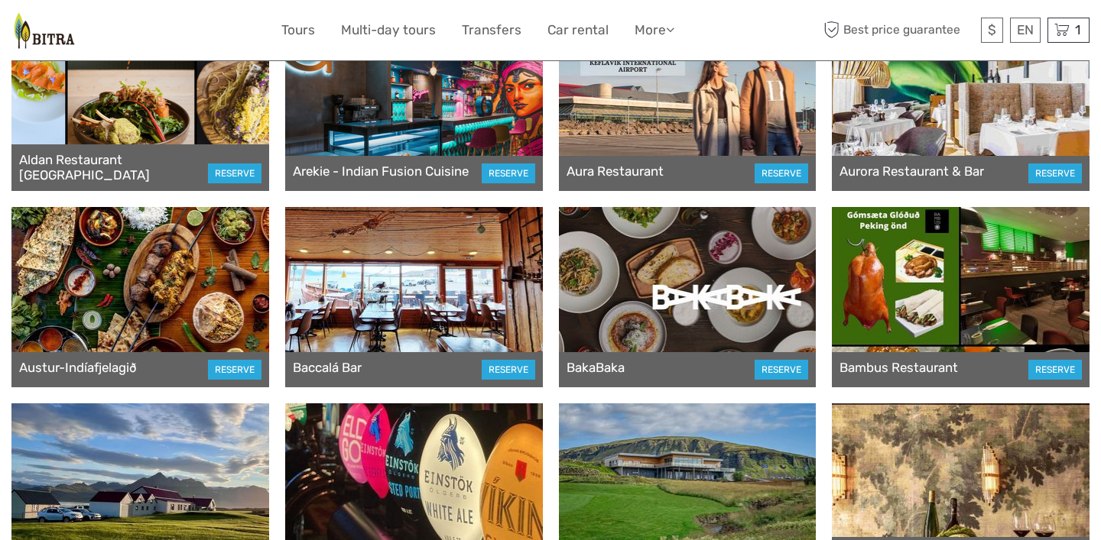
click at [201, 278] on div at bounding box center [140, 297] width 258 height 180
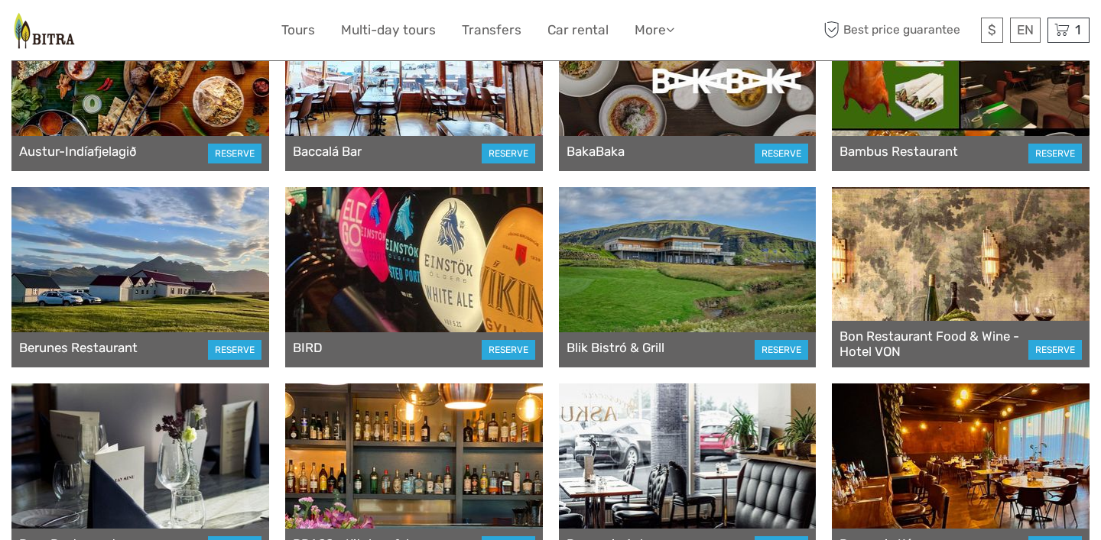
scroll to position [751, 0]
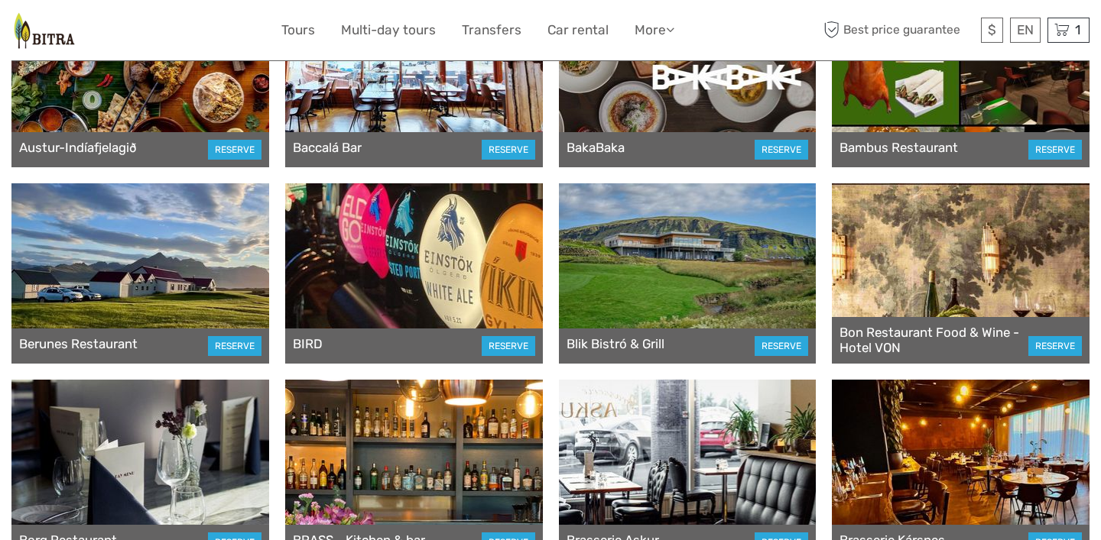
click at [753, 278] on div at bounding box center [688, 273] width 258 height 180
click at [208, 288] on div at bounding box center [140, 273] width 258 height 180
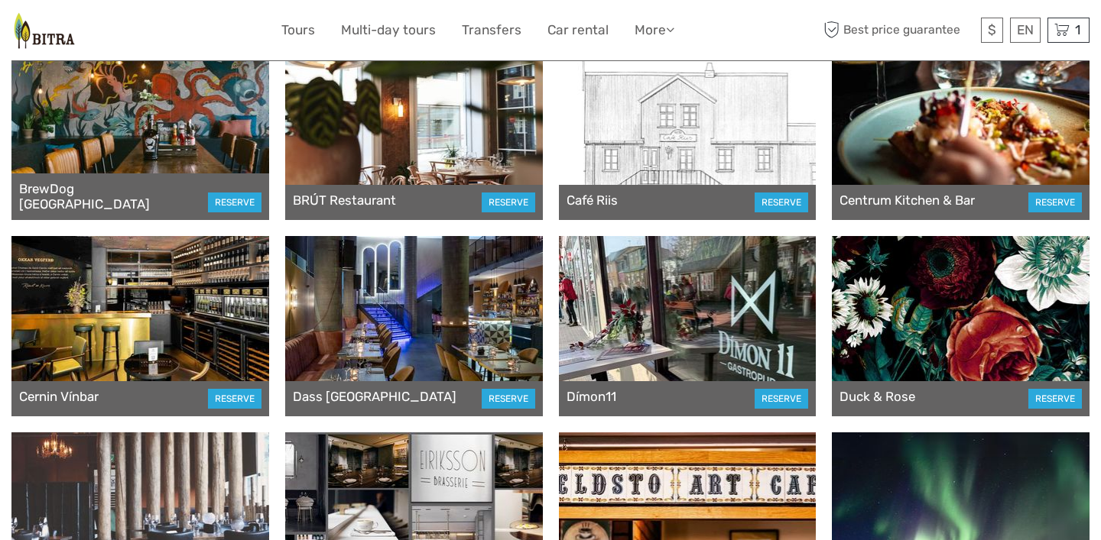
scroll to position [1304, 0]
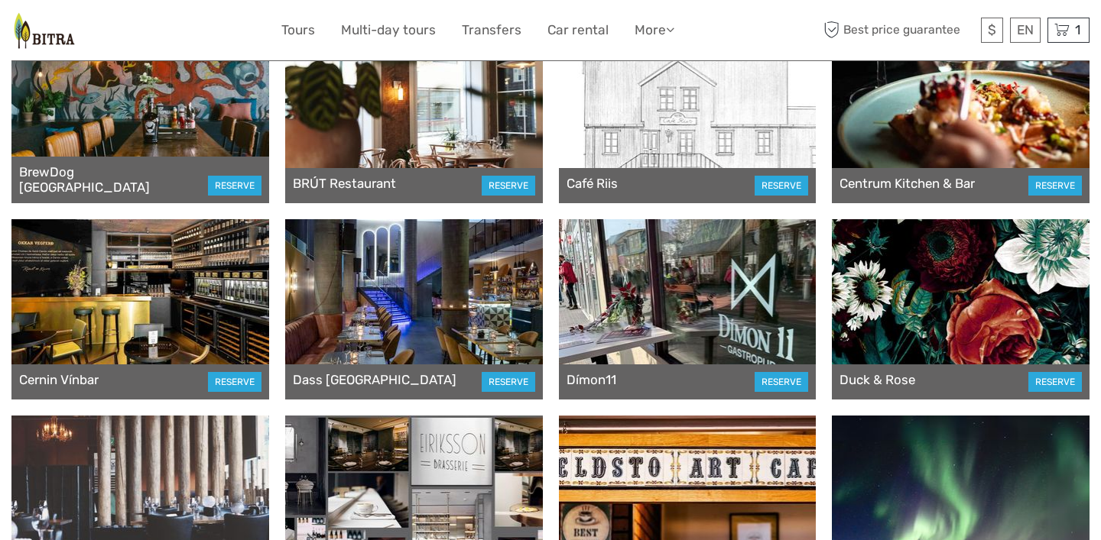
click at [479, 294] on div at bounding box center [414, 309] width 258 height 180
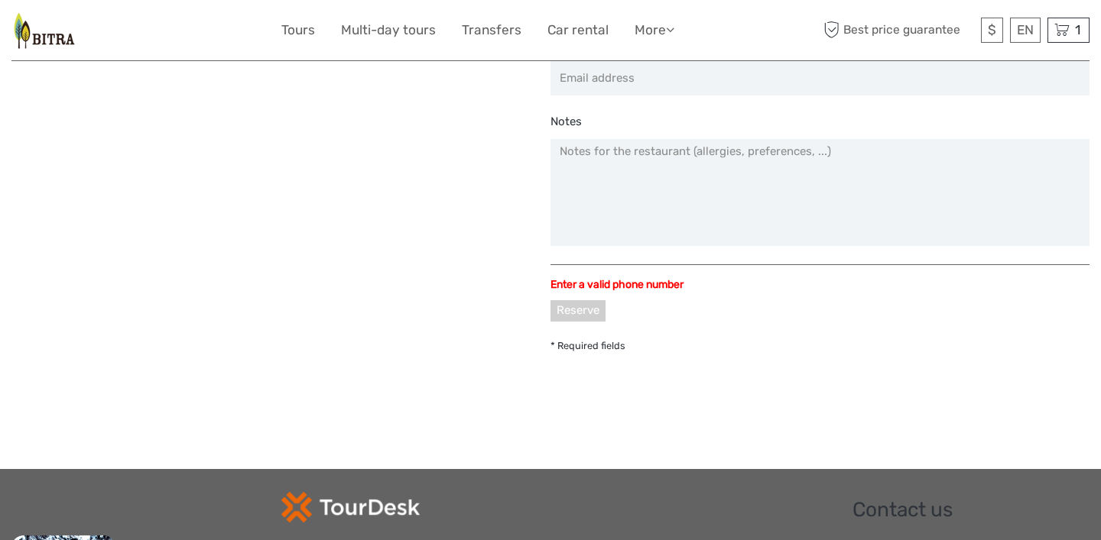
scroll to position [660, 0]
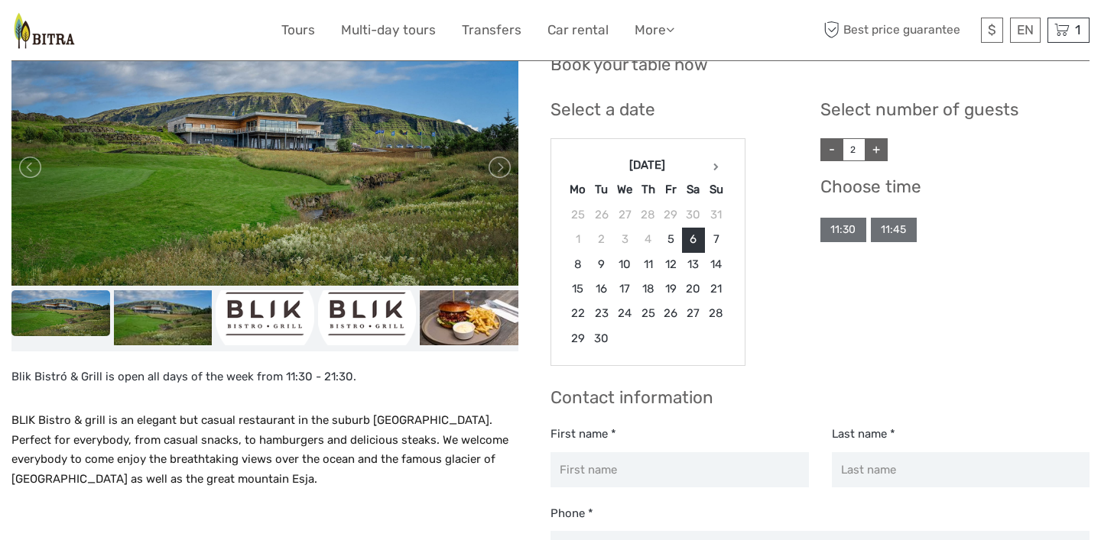
scroll to position [168, 0]
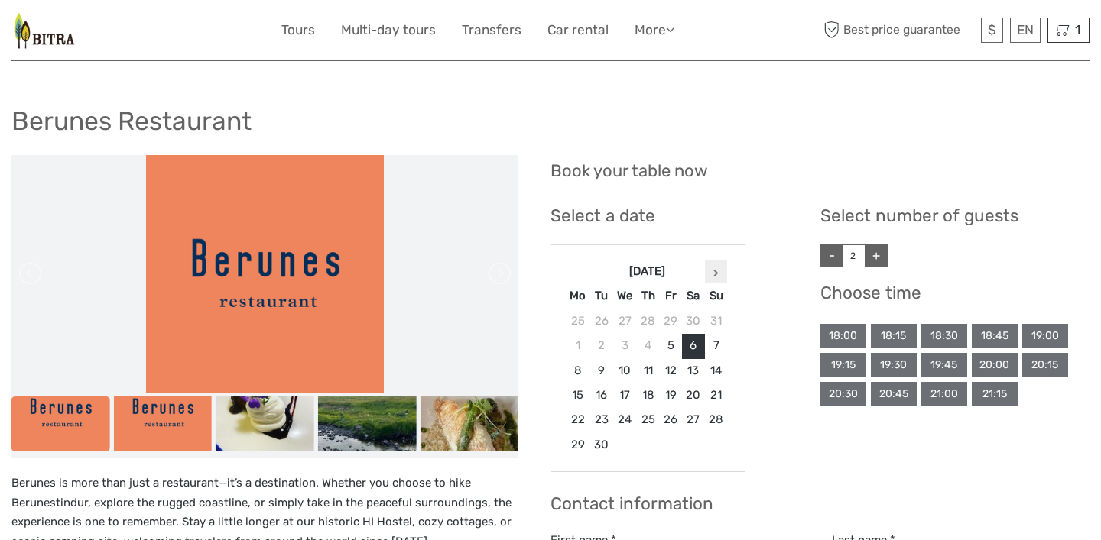
click at [716, 274] on icon at bounding box center [715, 273] width 5 height 8
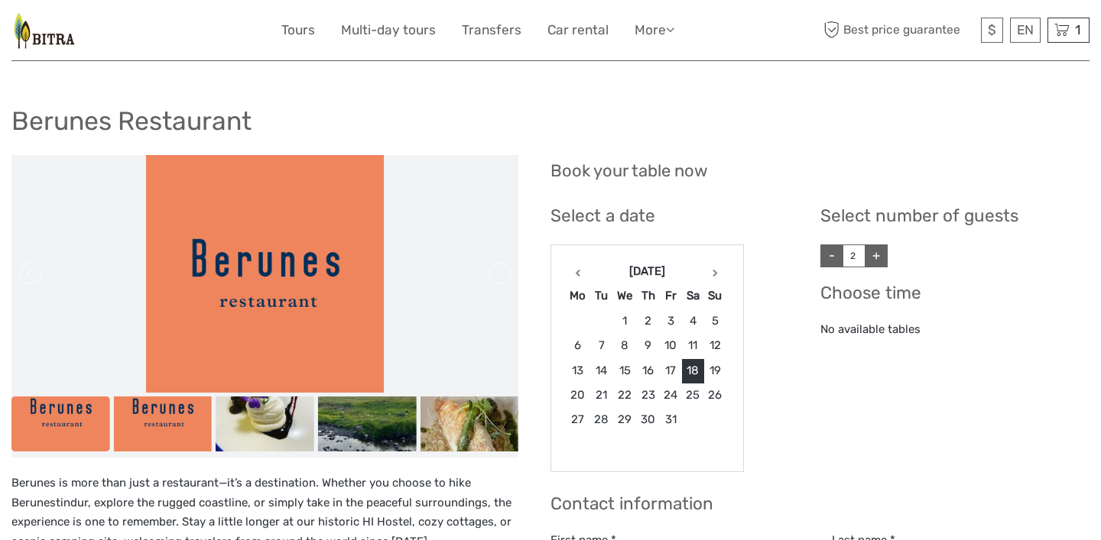
click at [835, 252] on link "-" at bounding box center [831, 256] width 23 height 23
type input "1"
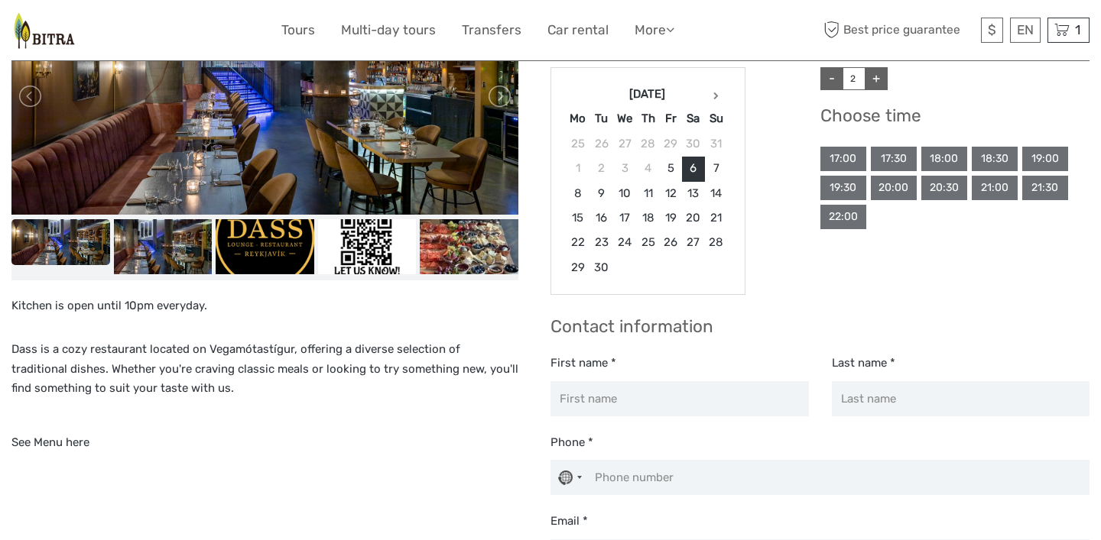
scroll to position [178, 0]
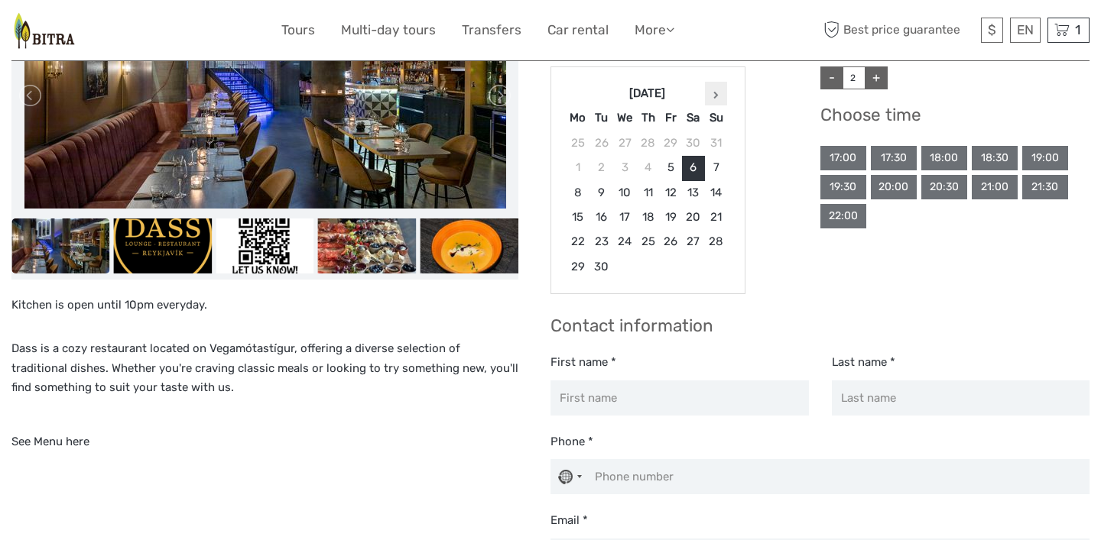
click at [711, 97] on th at bounding box center [716, 93] width 23 height 24
click at [83, 435] on link "See Menu here" at bounding box center [50, 442] width 78 height 14
click at [378, 24] on link "Multi-day tours" at bounding box center [388, 30] width 95 height 22
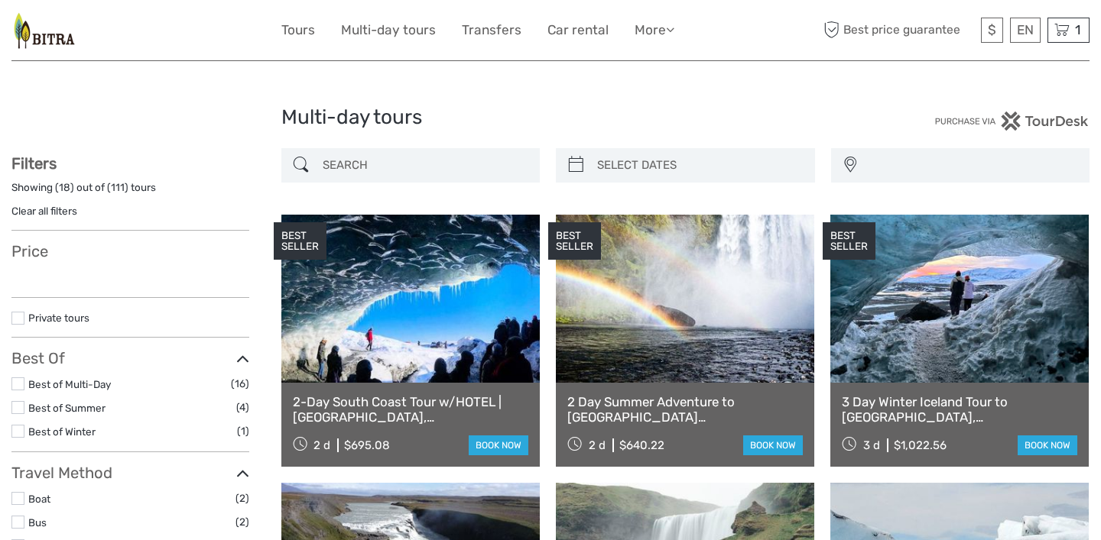
select select
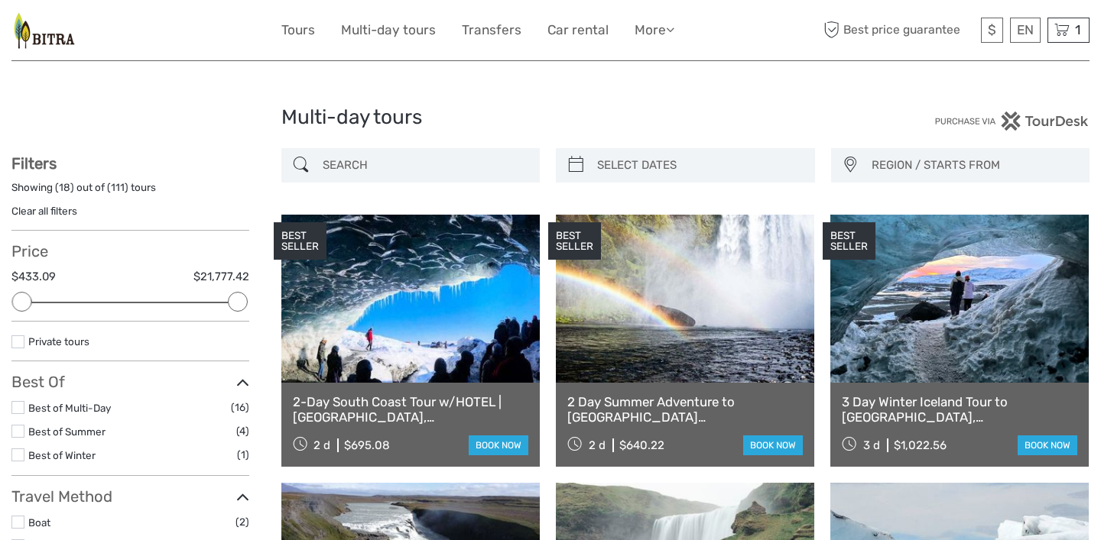
click at [405, 333] on link at bounding box center [410, 299] width 258 height 168
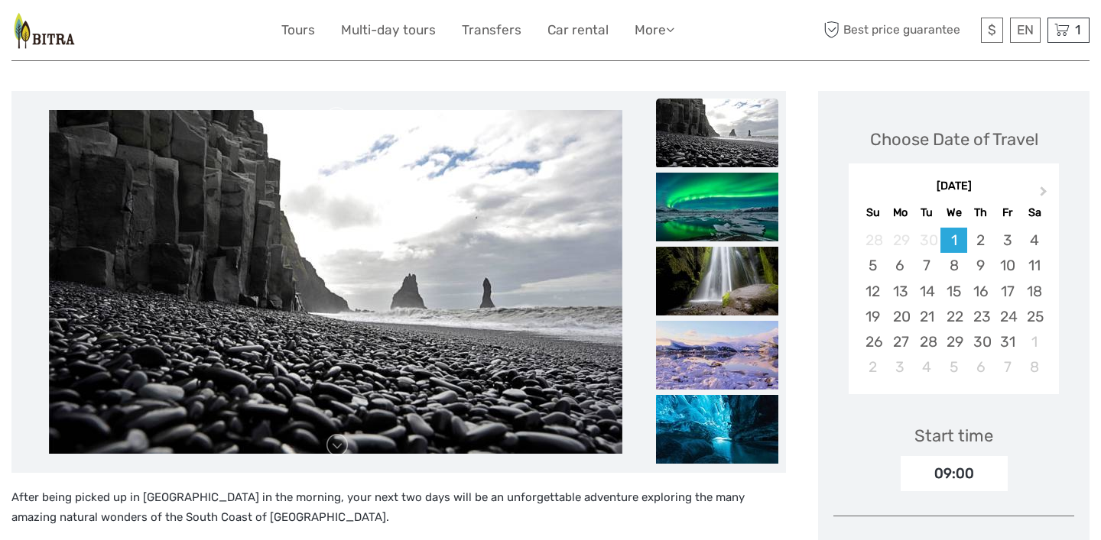
scroll to position [677, 0]
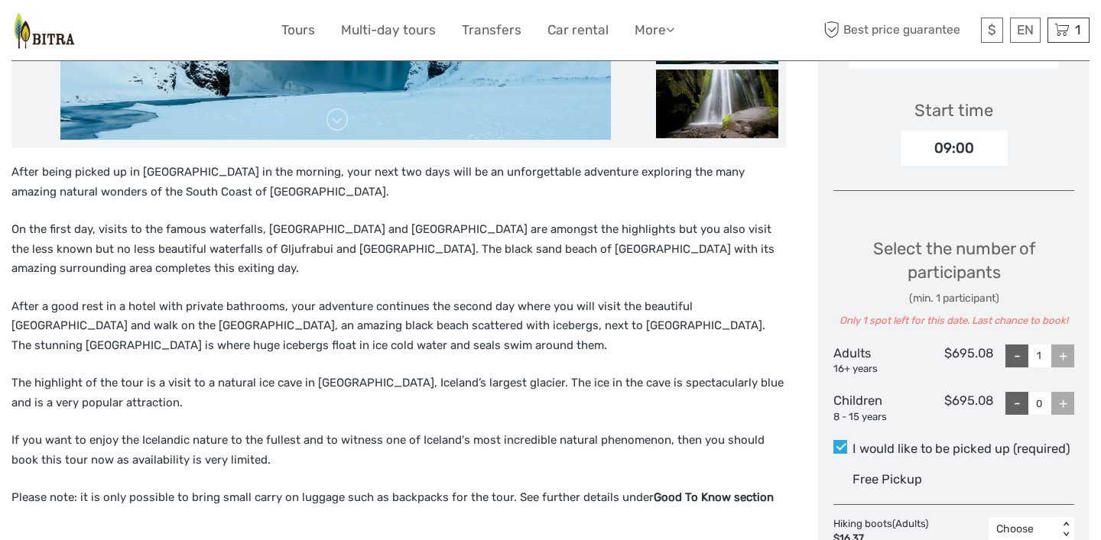
scroll to position [526, 0]
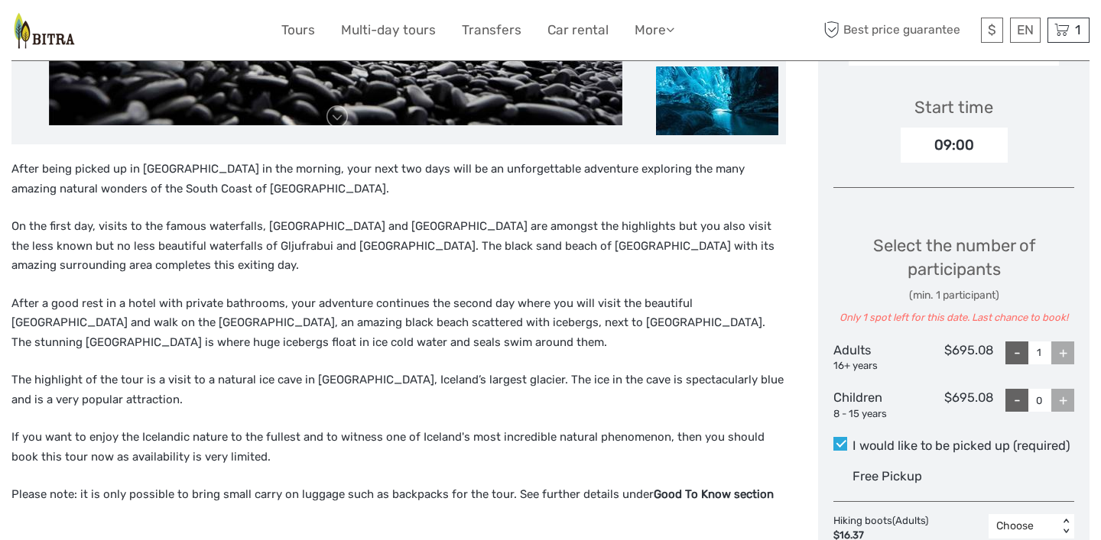
click at [922, 213] on div "Select the number of participants (min. 1 participant) Only 1 spot left for thi…" at bounding box center [953, 321] width 241 height 216
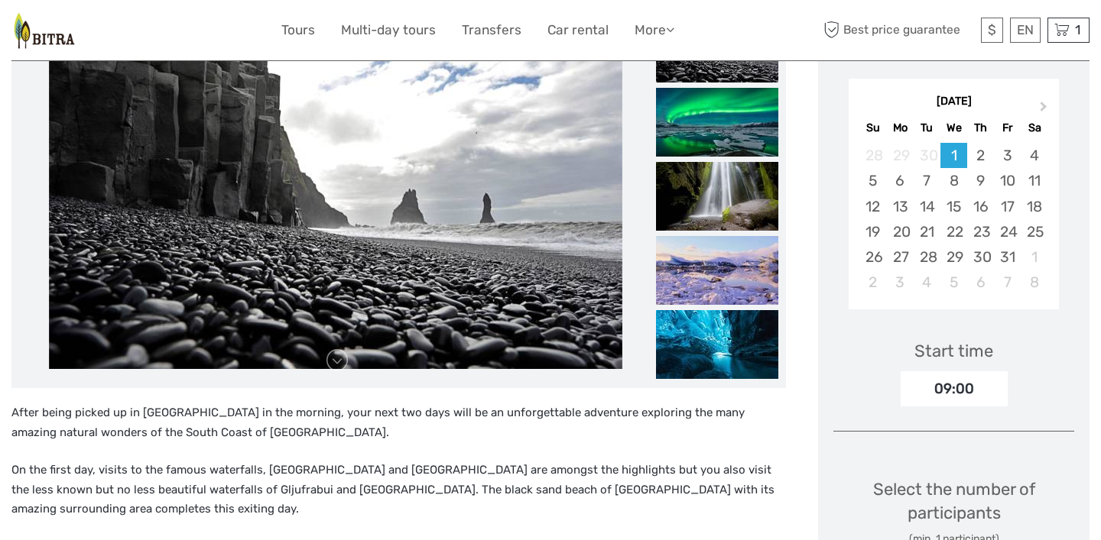
scroll to position [265, 0]
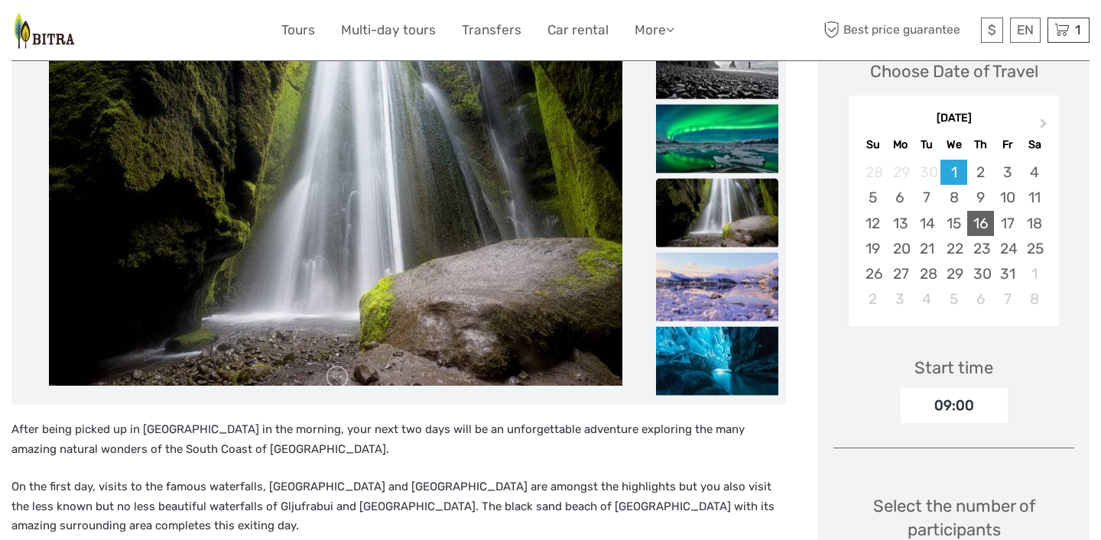
click at [988, 211] on div "16" at bounding box center [980, 223] width 27 height 25
click at [1017, 367] on div "Start time 09:00" at bounding box center [953, 379] width 241 height 89
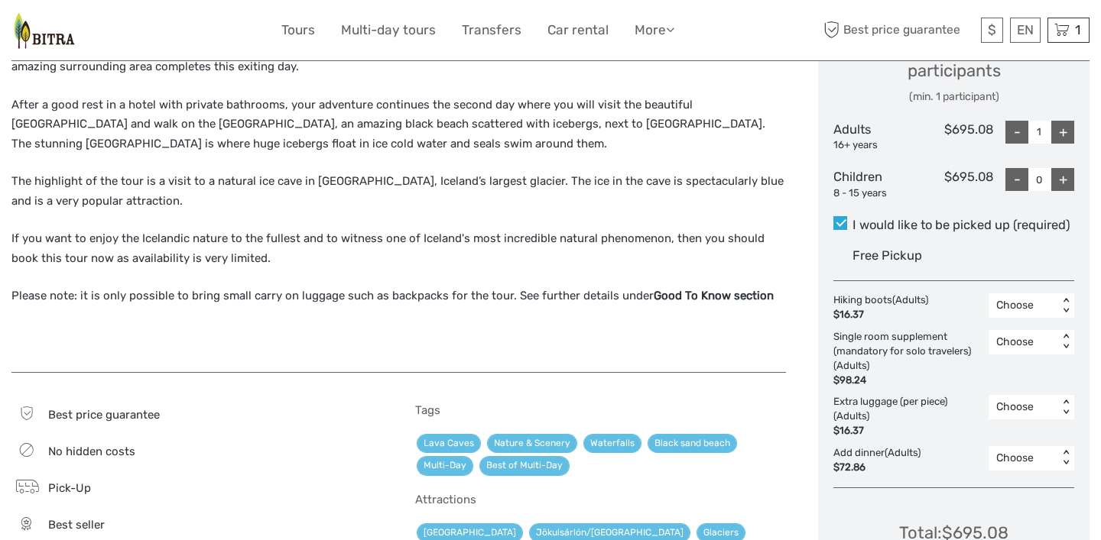
scroll to position [735, 0]
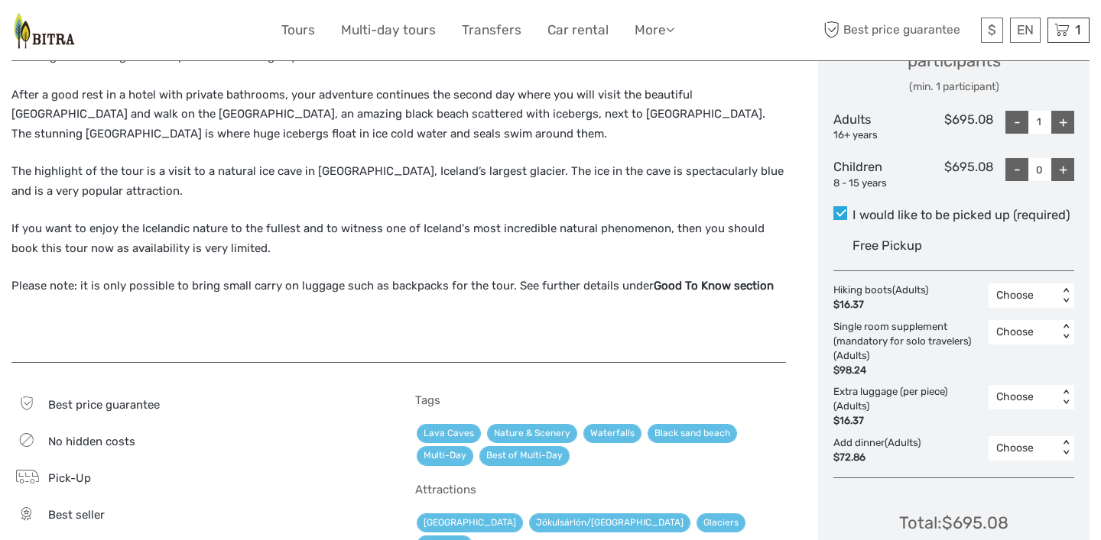
click at [1066, 288] on div "< >" at bounding box center [1066, 296] width 13 height 16
click at [1003, 349] on div "1" at bounding box center [1031, 362] width 70 height 26
click at [1066, 324] on div "< >" at bounding box center [1066, 332] width 13 height 16
click at [1011, 385] on div "1" at bounding box center [1031, 398] width 70 height 26
click at [1067, 440] on div "< >" at bounding box center [1066, 448] width 13 height 16
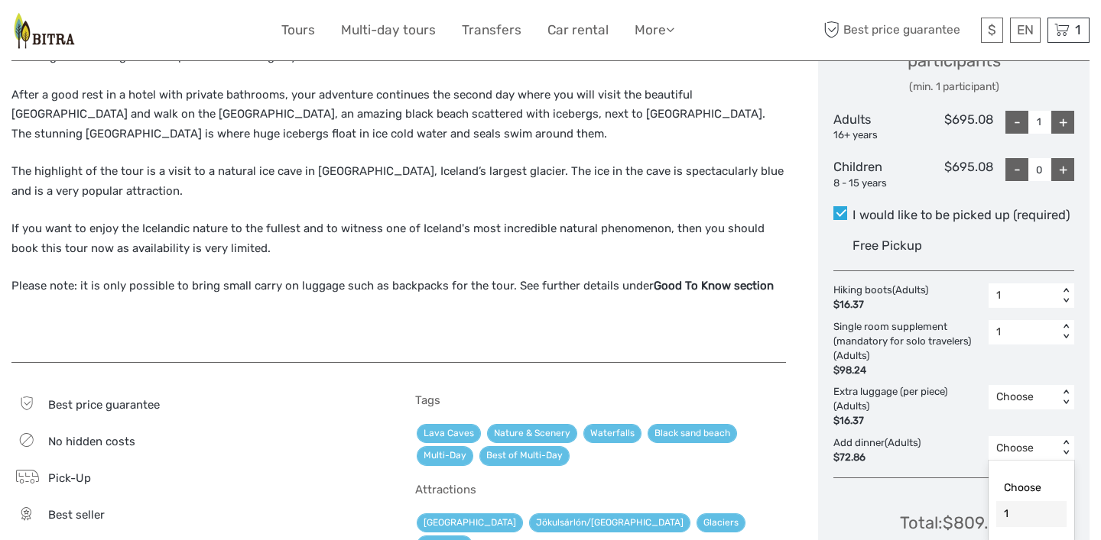
click at [1027, 501] on div "1" at bounding box center [1031, 514] width 70 height 26
click at [1014, 501] on div "1" at bounding box center [1031, 514] width 70 height 26
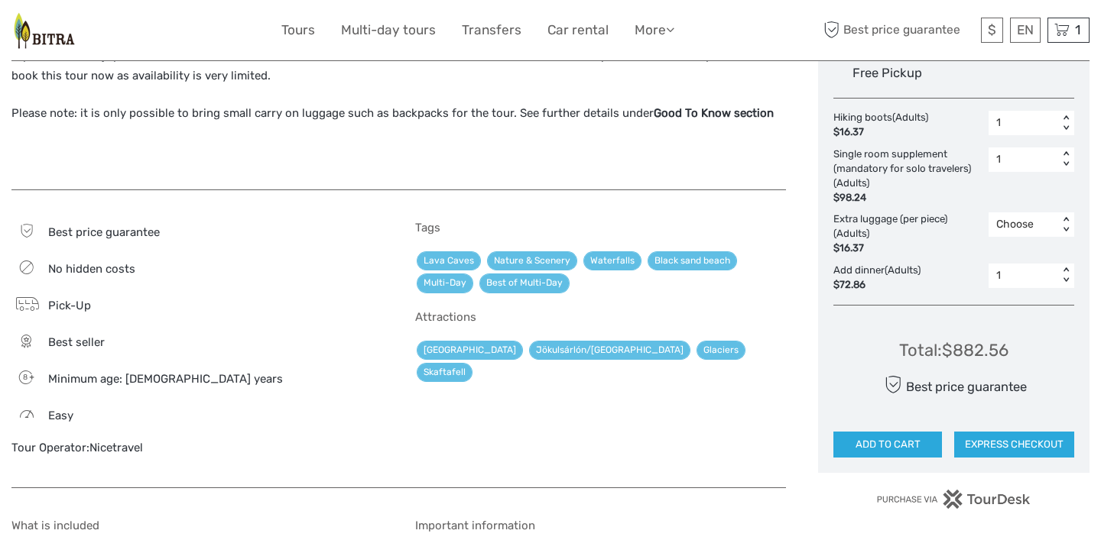
scroll to position [898, 0]
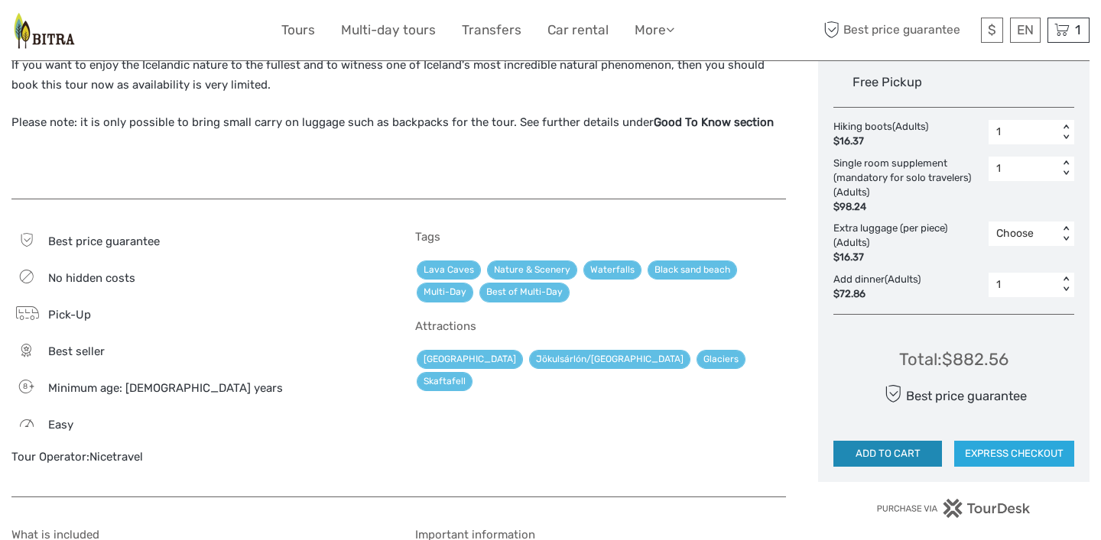
click at [906, 441] on button "ADD TO CART" at bounding box center [887, 454] width 109 height 26
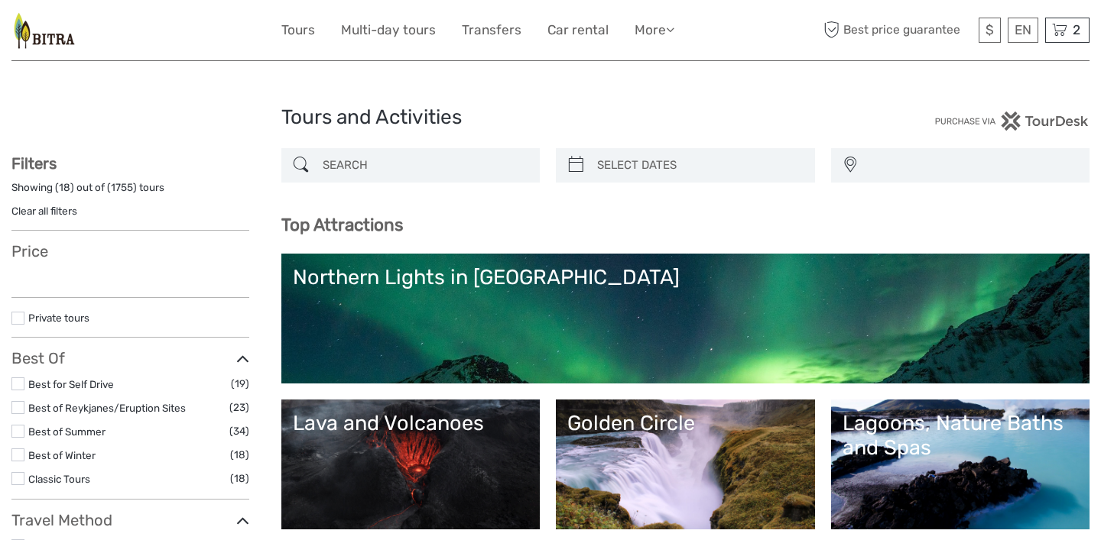
select select
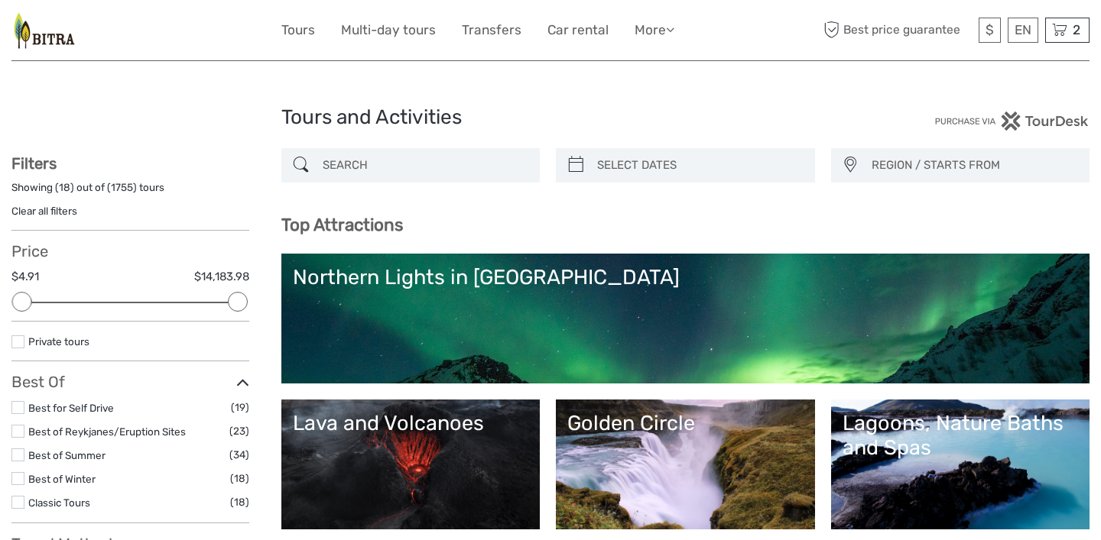
click at [998, 417] on div "Lagoons, Nature Baths and Spas" at bounding box center [960, 436] width 236 height 50
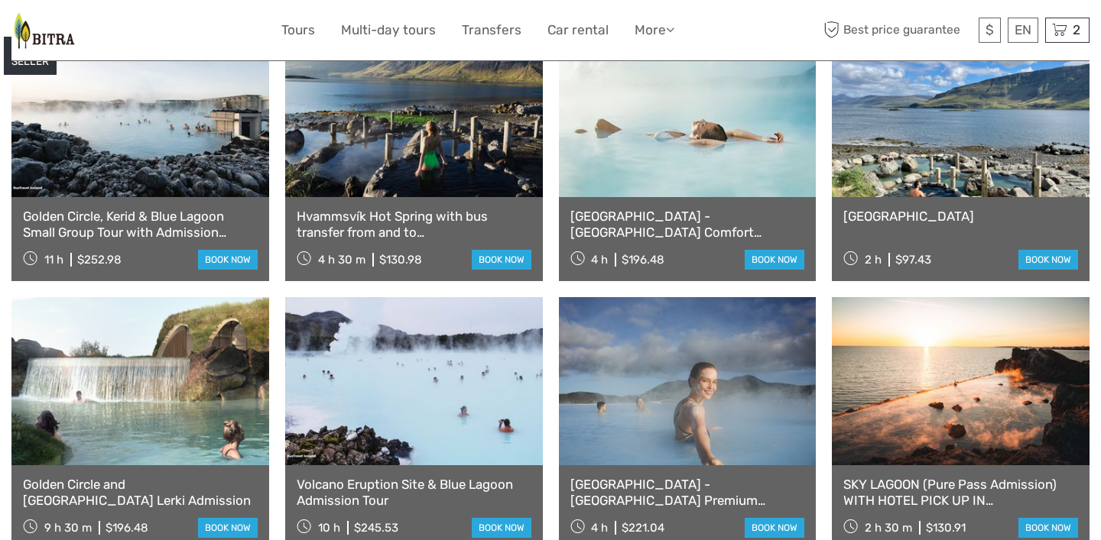
scroll to position [672, 0]
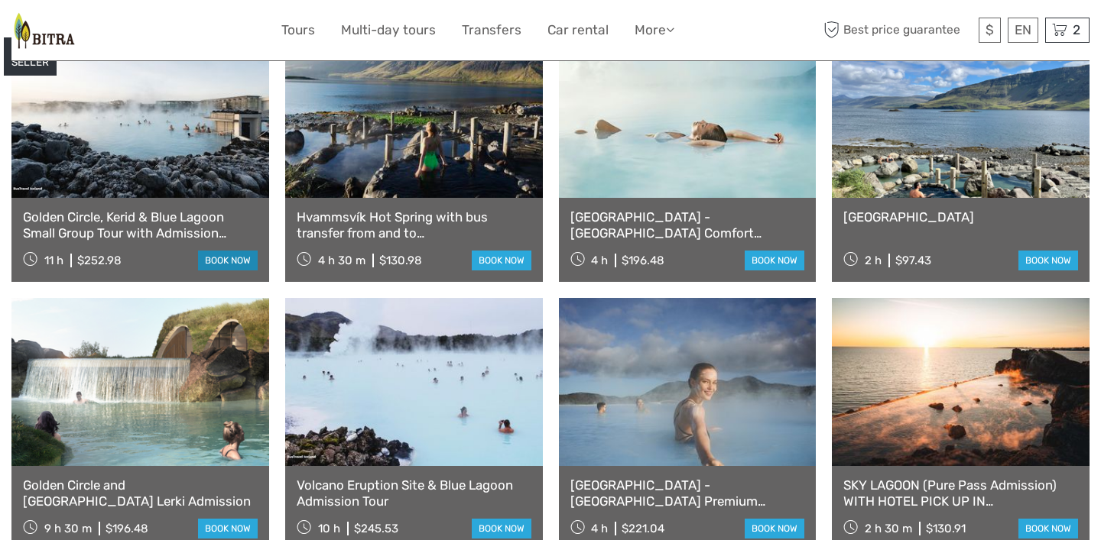
click at [242, 261] on link "book now" at bounding box center [228, 261] width 60 height 20
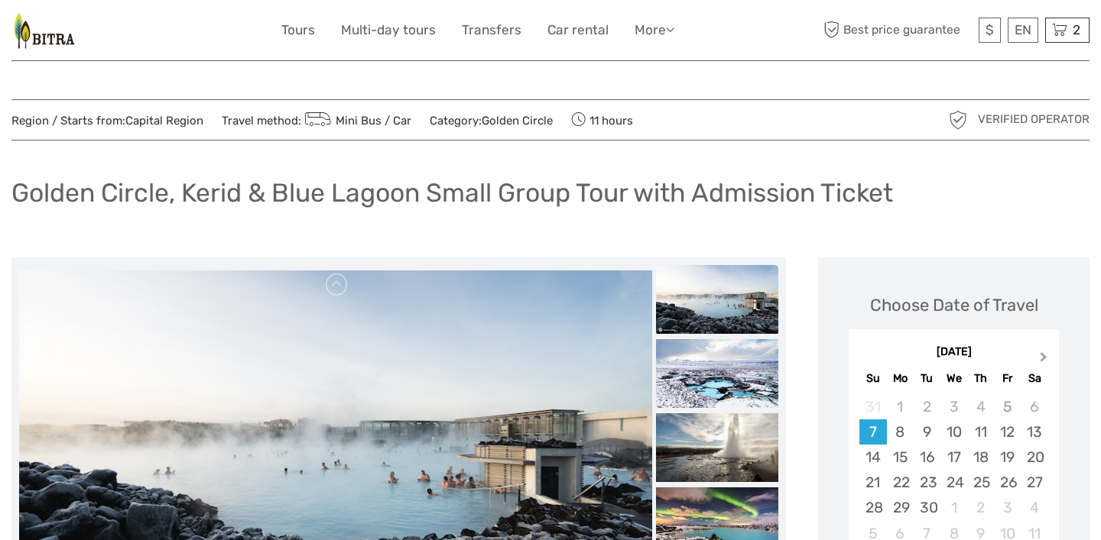
click at [1043, 357] on span "Next Month" at bounding box center [1043, 360] width 0 height 22
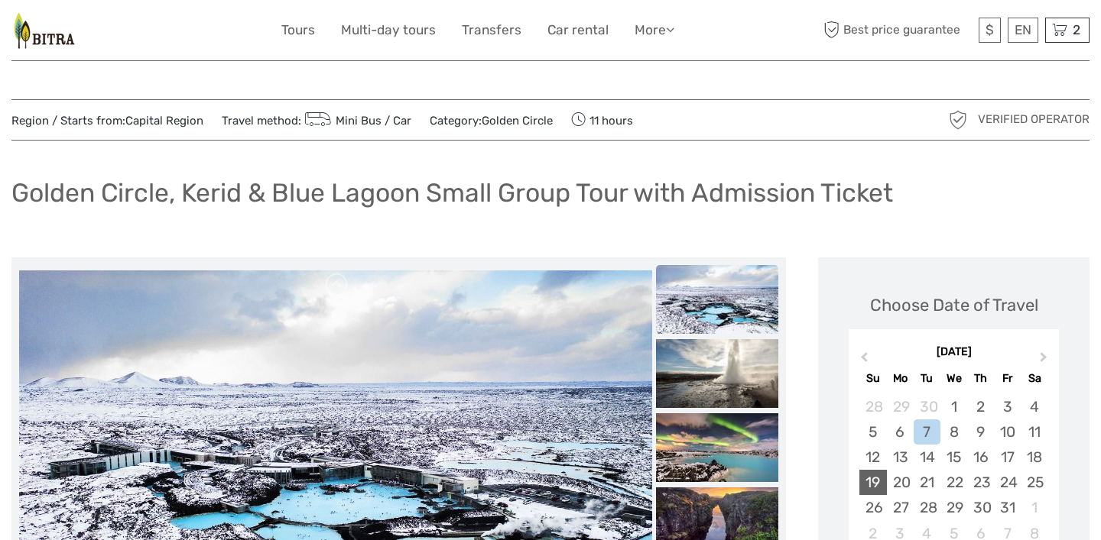
click at [874, 478] on div "19" at bounding box center [872, 482] width 27 height 25
click at [1067, 478] on div "[DATE] Previous Month Next Month [DATE] Su Mo Tu We Th Fr Sa 28 29 30 1 2 3 4 5…" at bounding box center [953, 447] width 241 height 243
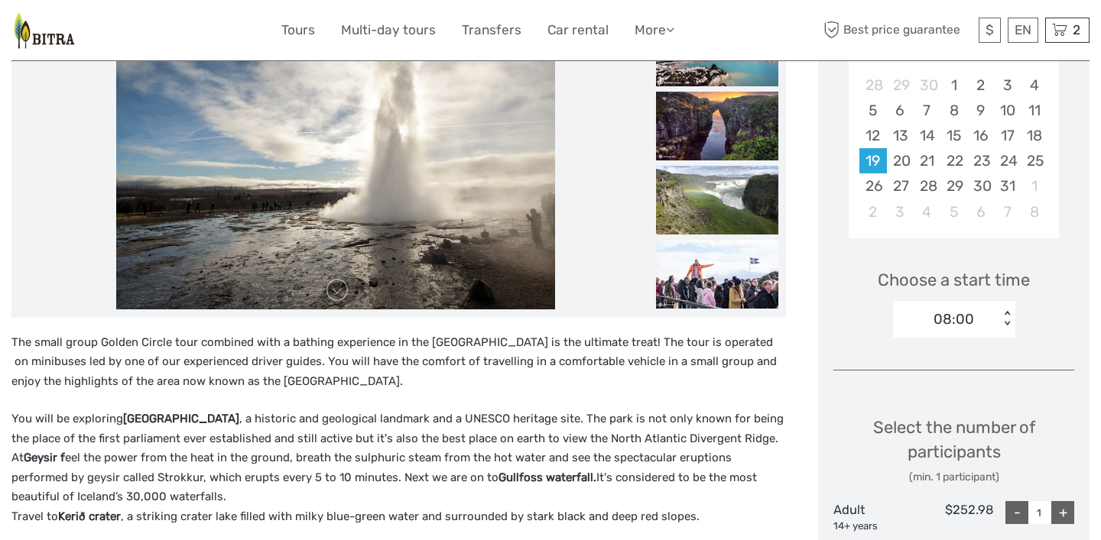
scroll to position [324, 0]
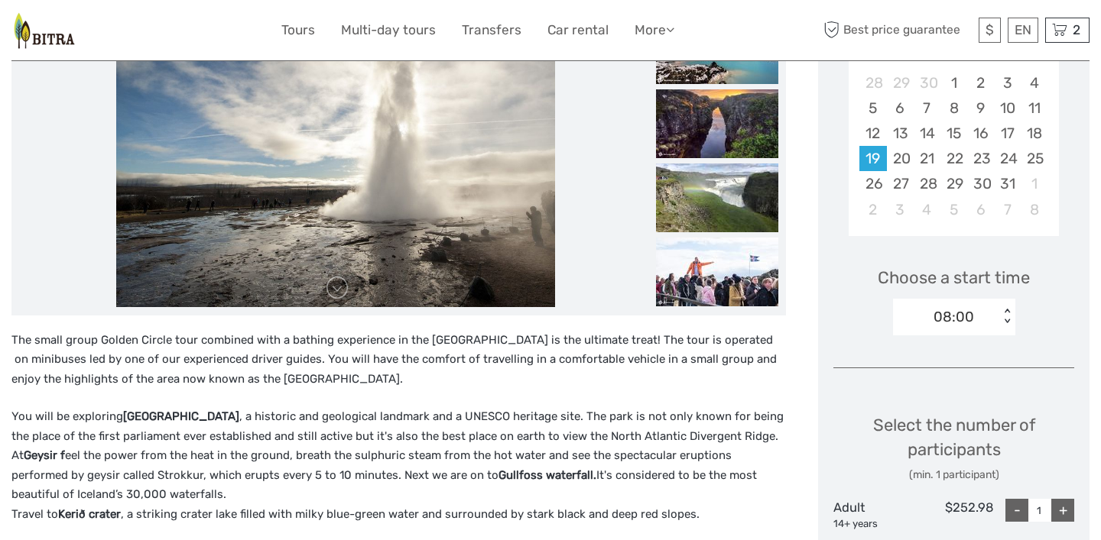
click at [1065, 414] on div "Select the number of participants (min. 1 participant)" at bounding box center [953, 449] width 241 height 70
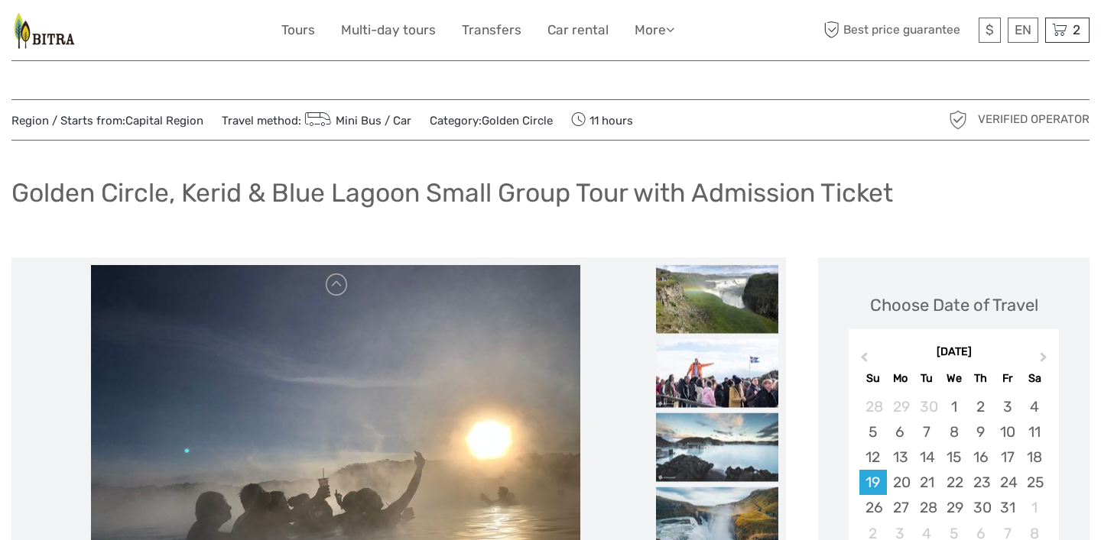
scroll to position [0, 0]
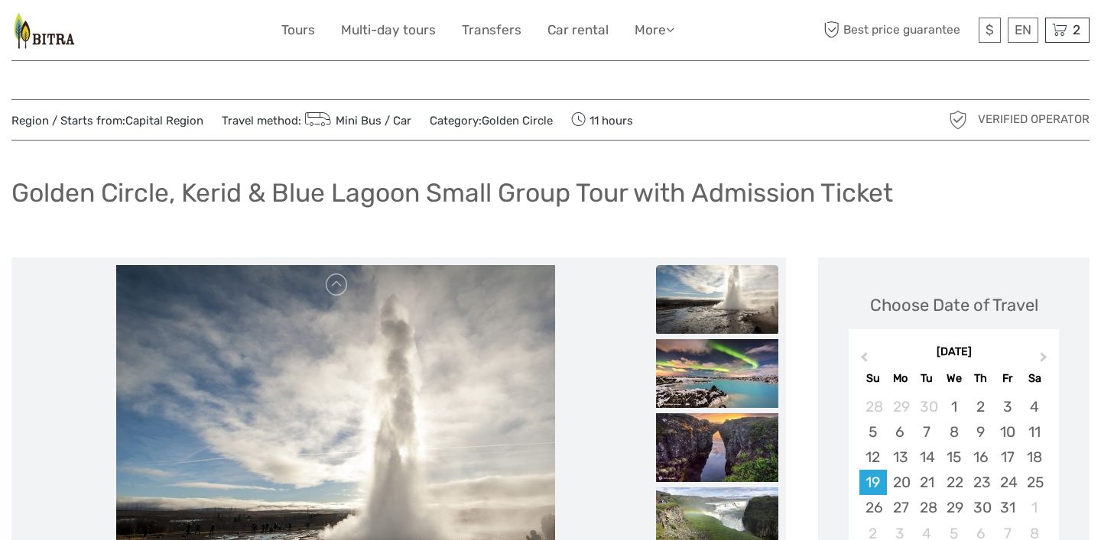
click at [958, 199] on div "Golden Circle, Kerid & Blue Lagoon Small Group Tour with Admission Ticket" at bounding box center [550, 199] width 1078 height 56
click at [709, 381] on img at bounding box center [717, 373] width 122 height 69
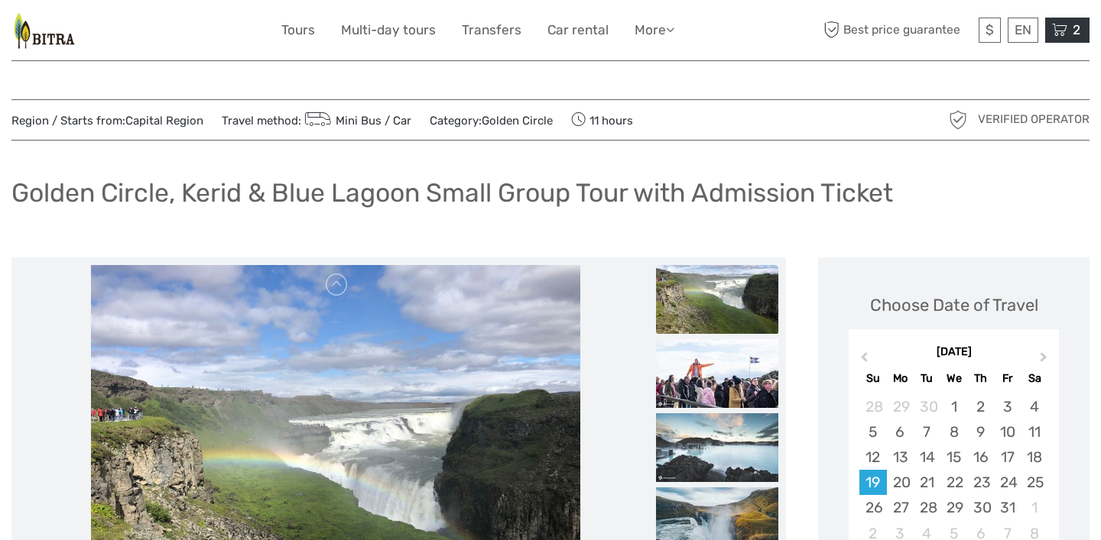
click at [1063, 37] on icon at bounding box center [1059, 30] width 15 height 19
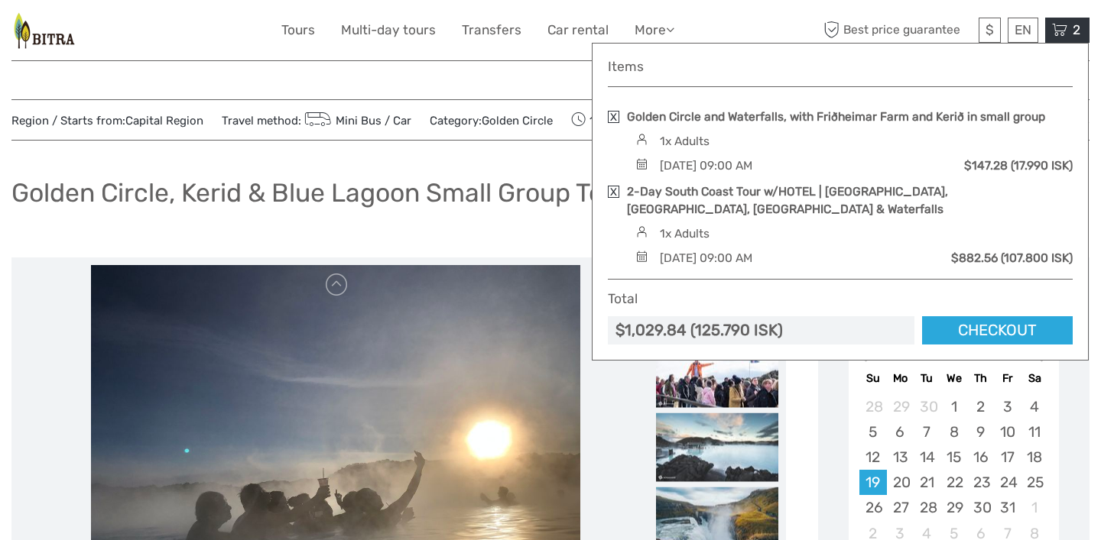
click at [612, 115] on link at bounding box center [613, 117] width 11 height 12
